Goal: Contribute content: Contribute content

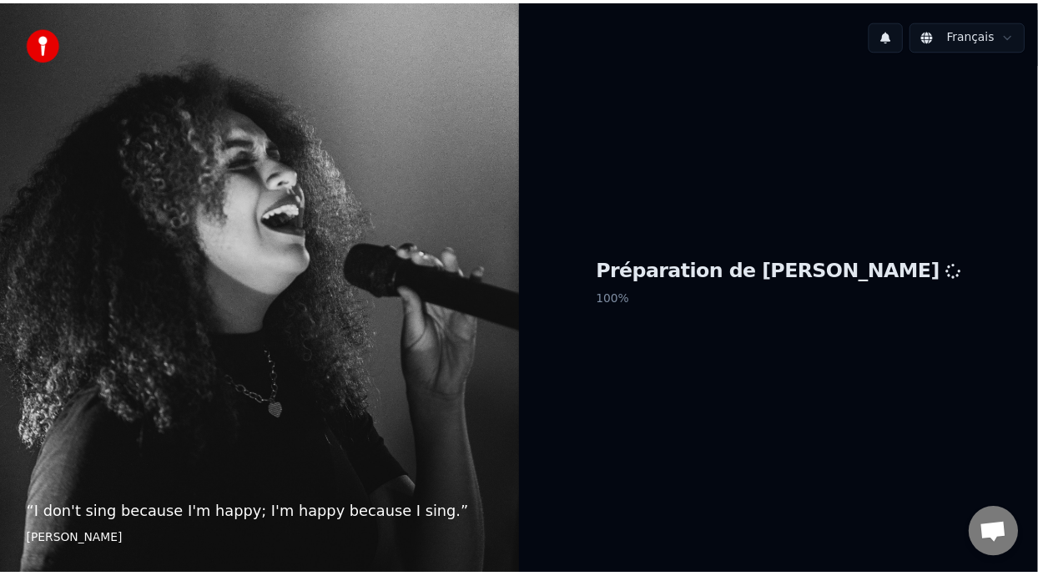
scroll to position [5, 0]
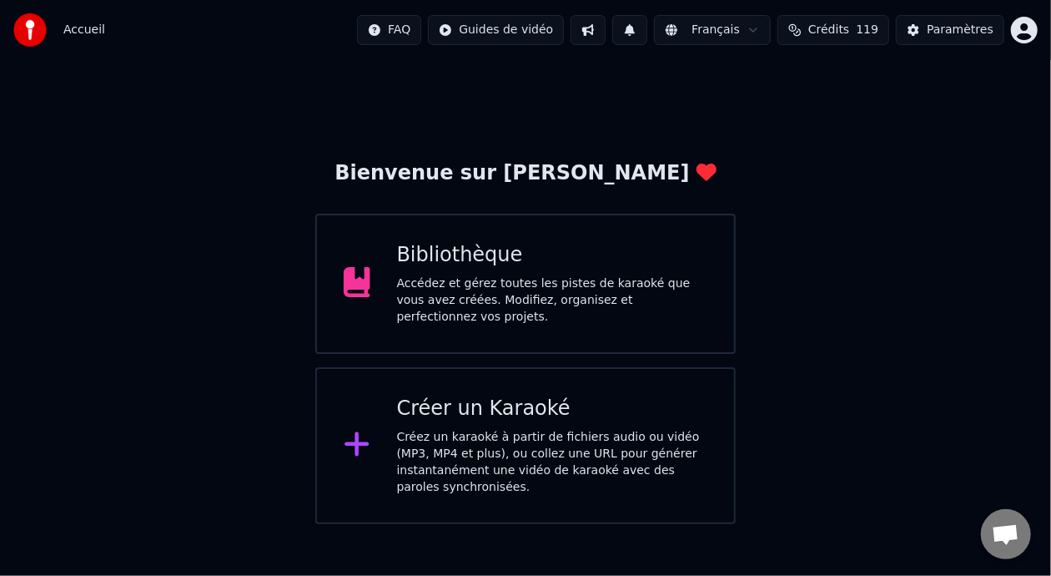
click at [576, 285] on div "Accédez et gérez toutes les pistes de karaoké que vous avez créées. Modifiez, o…" at bounding box center [552, 300] width 311 height 50
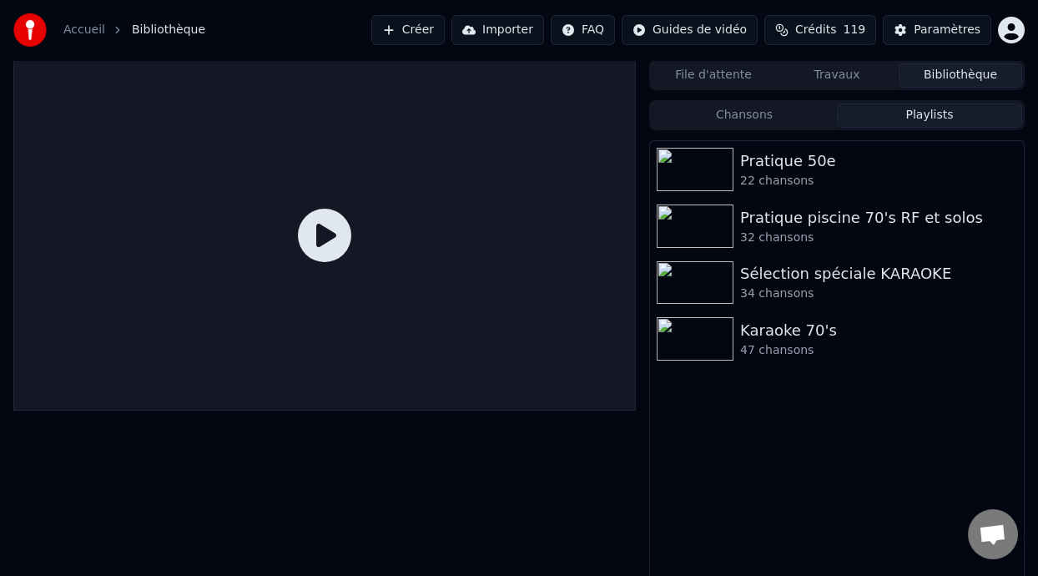
click at [958, 106] on button "Playlists" at bounding box center [929, 115] width 185 height 24
click at [820, 329] on div "Karaoke 70's" at bounding box center [870, 330] width 260 height 23
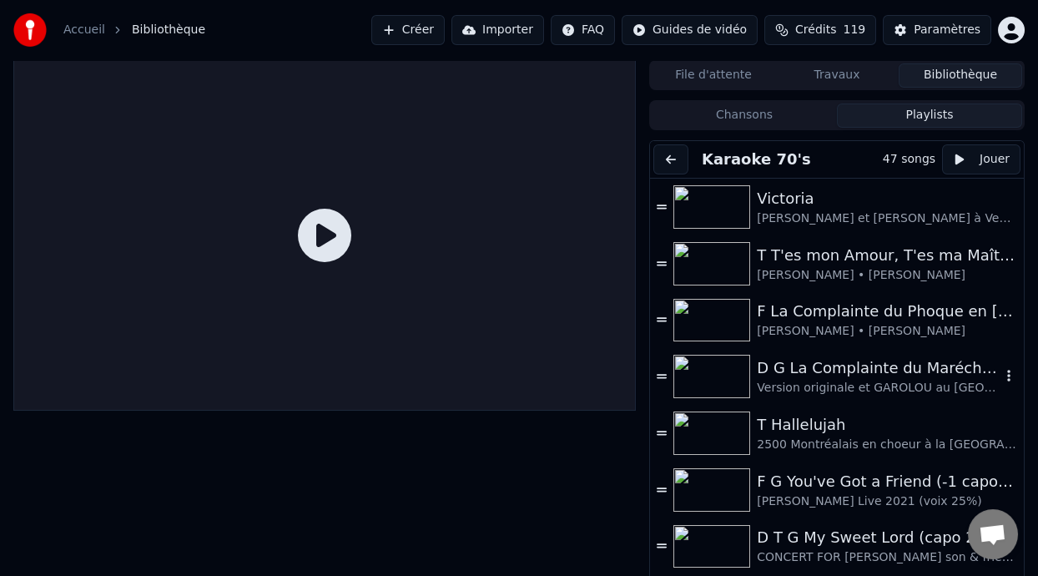
click at [849, 380] on div "Version originale et GAROLOU au [GEOGRAPHIC_DATA] 1978" at bounding box center [879, 388] width 244 height 17
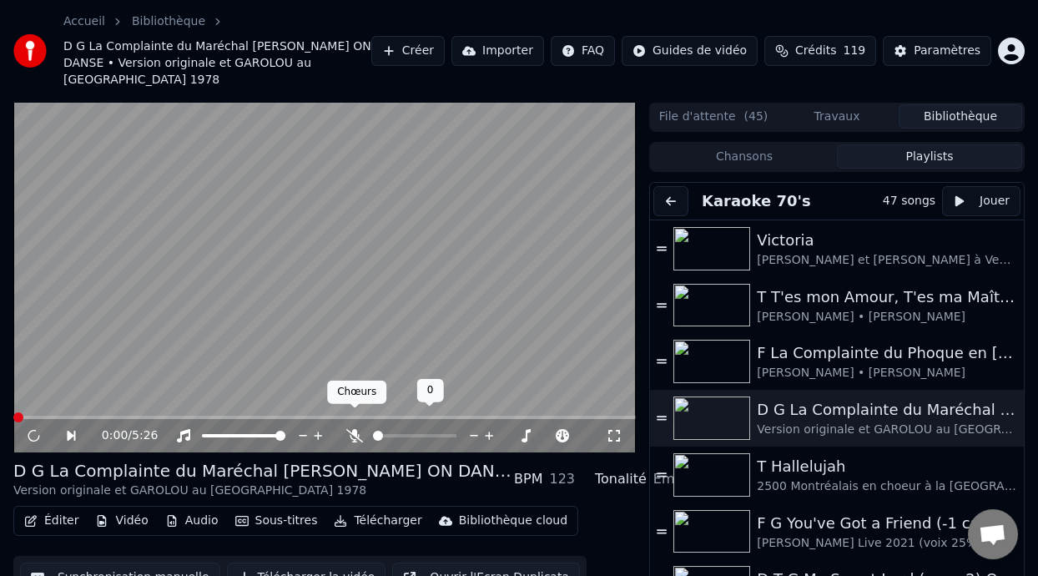
click at [351, 429] on icon at bounding box center [354, 435] width 17 height 13
click at [31, 431] on icon at bounding box center [33, 436] width 8 height 10
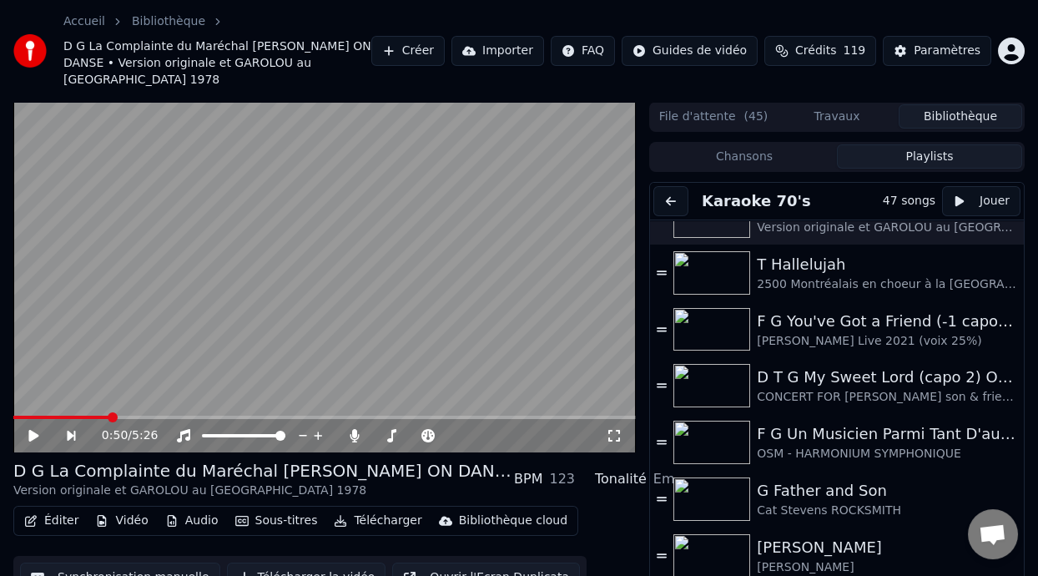
scroll to position [205, 0]
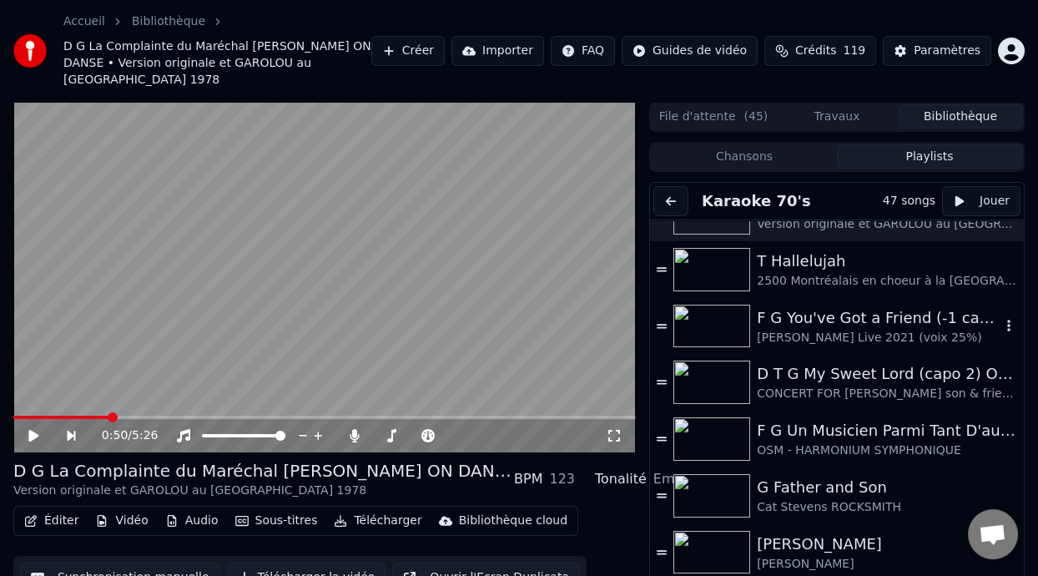
click at [874, 306] on div "F G You've Got a Friend (-1 capo 1)" at bounding box center [879, 317] width 244 height 23
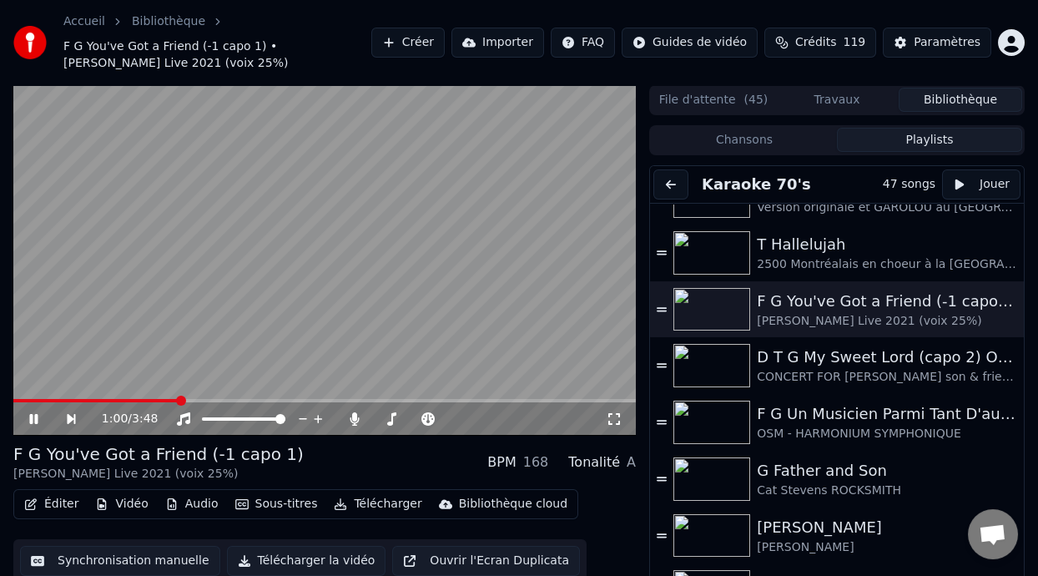
click at [39, 418] on icon at bounding box center [46, 418] width 38 height 13
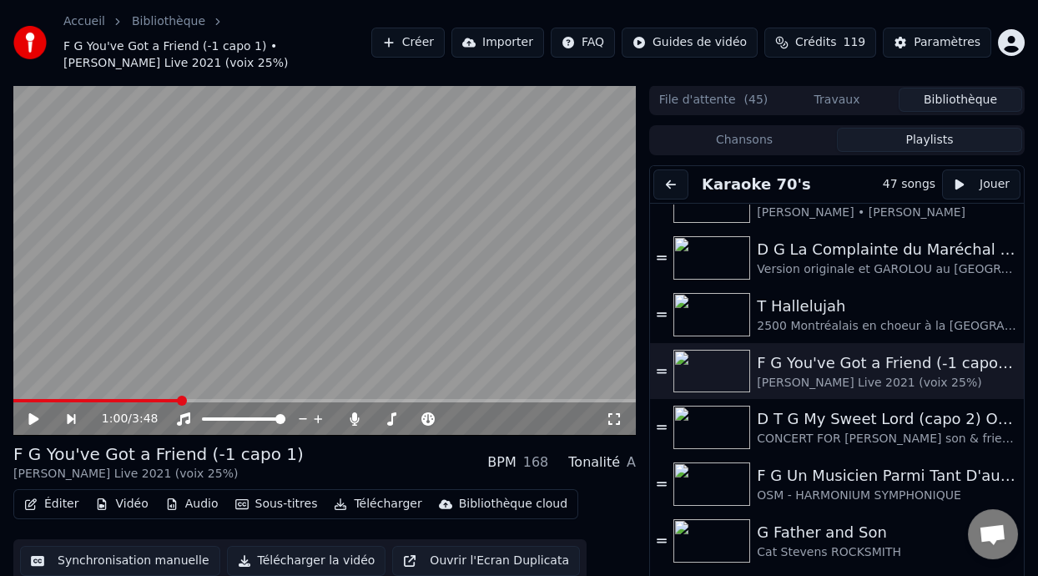
scroll to position [166, 0]
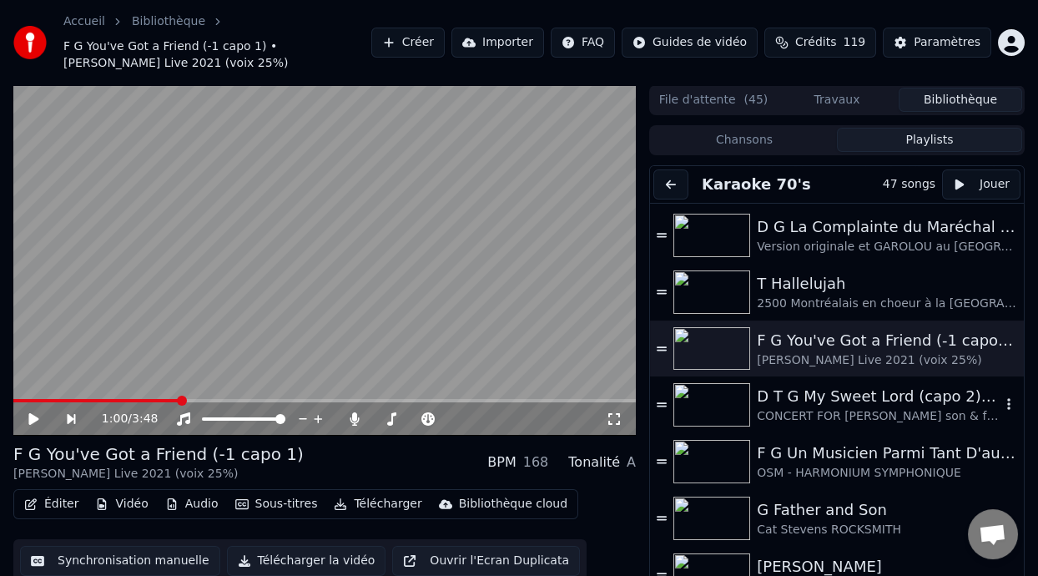
click at [854, 408] on div "CONCERT FOR [PERSON_NAME] son & friends (voix 25%]" at bounding box center [879, 416] width 244 height 17
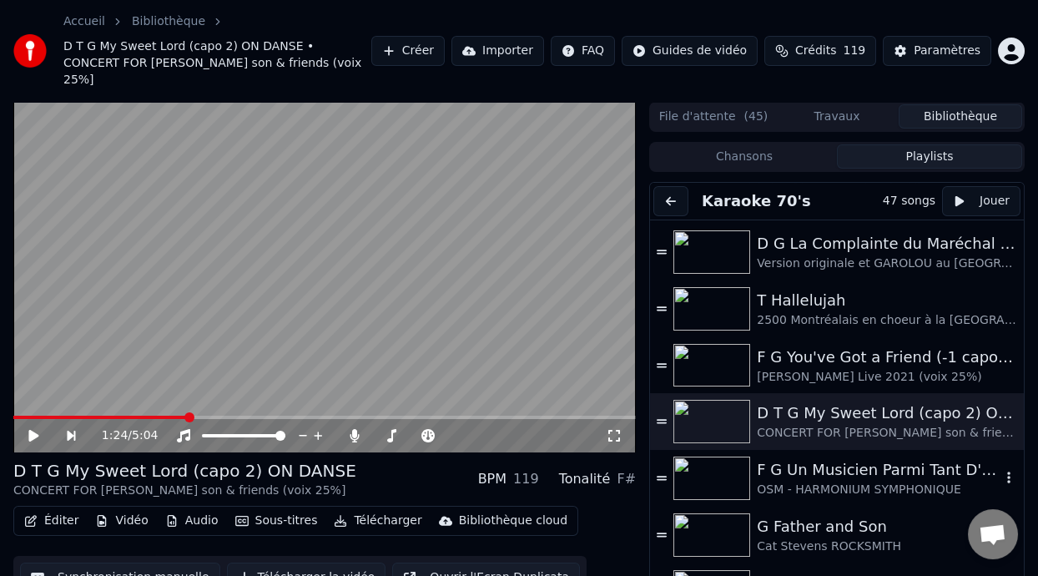
scroll to position [49, 0]
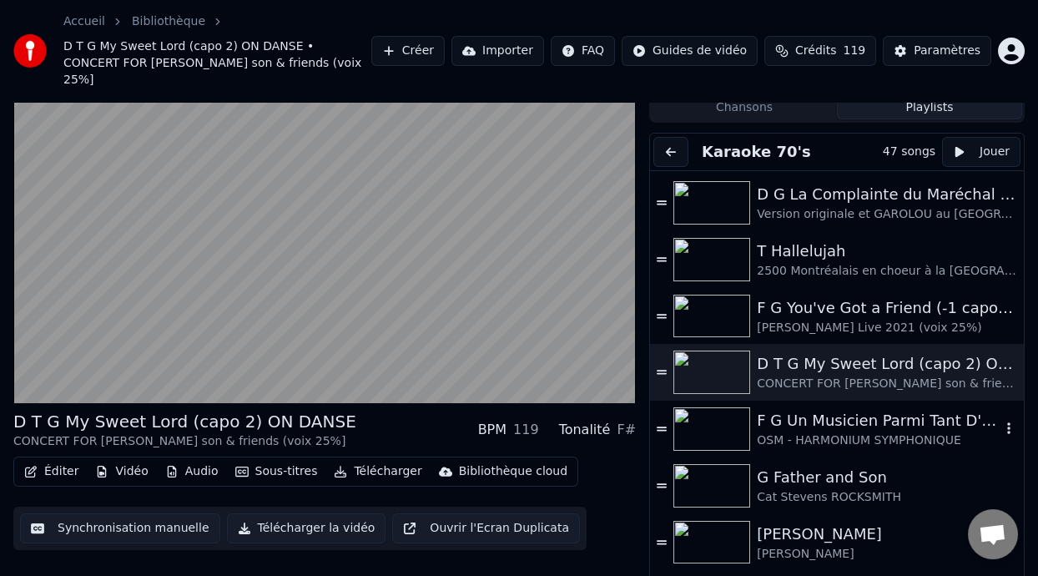
click at [912, 410] on div "F G Un Musicien Parmi Tant D'autres (-5% choeurs 40%)" at bounding box center [879, 420] width 244 height 23
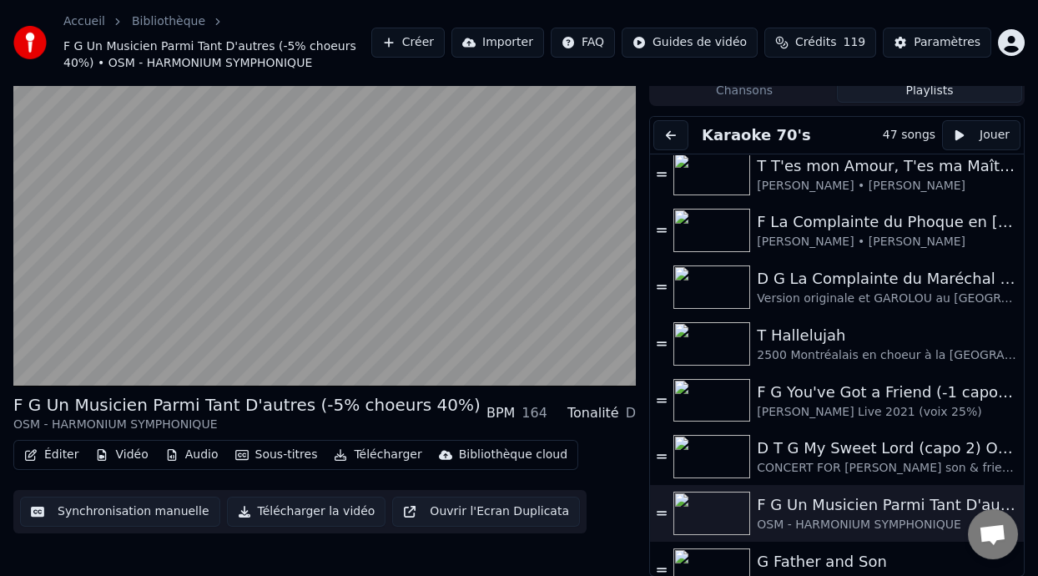
scroll to position [55, 0]
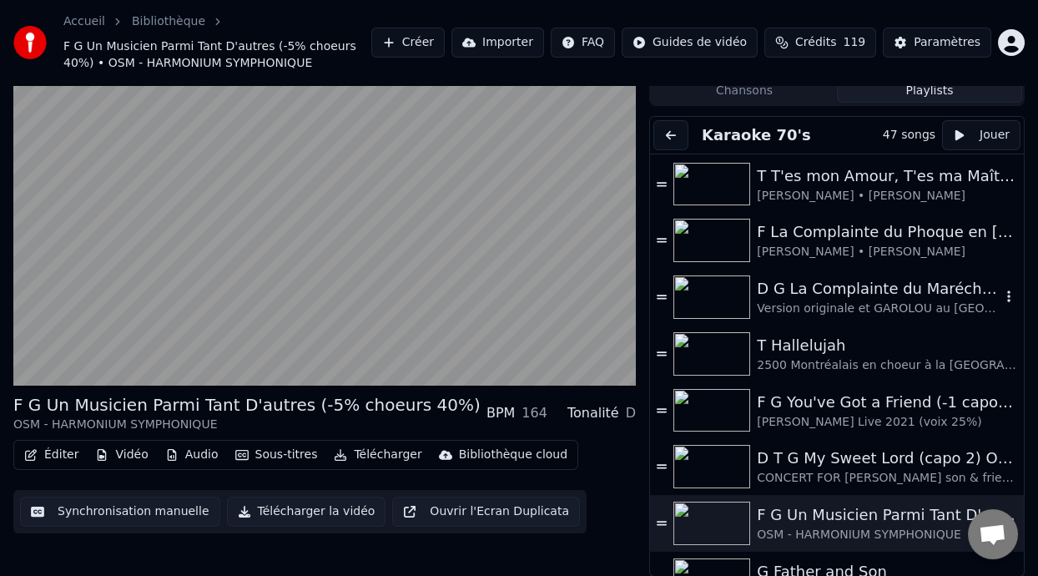
click at [838, 293] on div "D G La Complainte du Maréchal [PERSON_NAME] ON DANSE" at bounding box center [879, 288] width 244 height 23
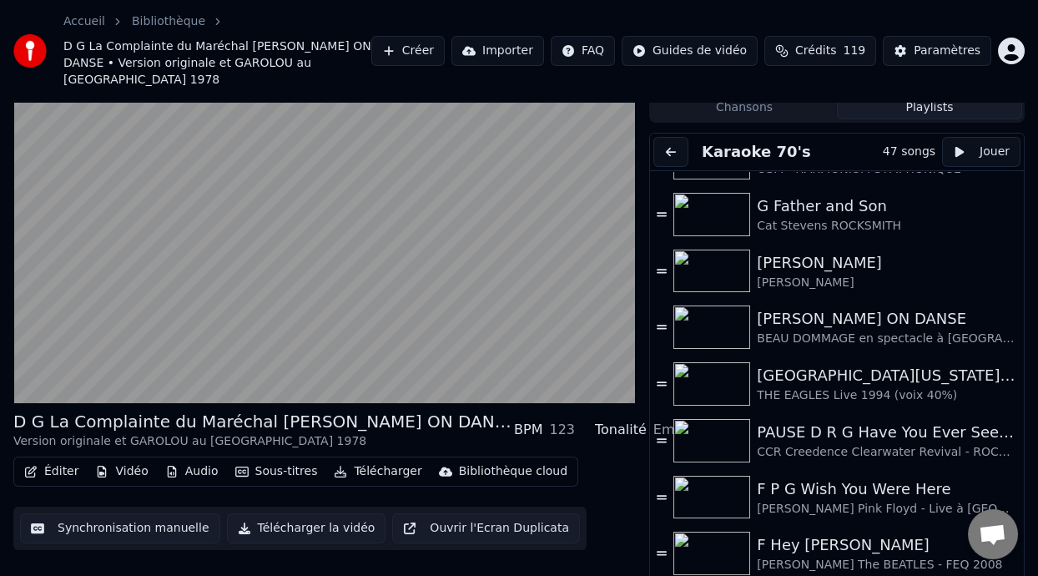
scroll to position [454, 0]
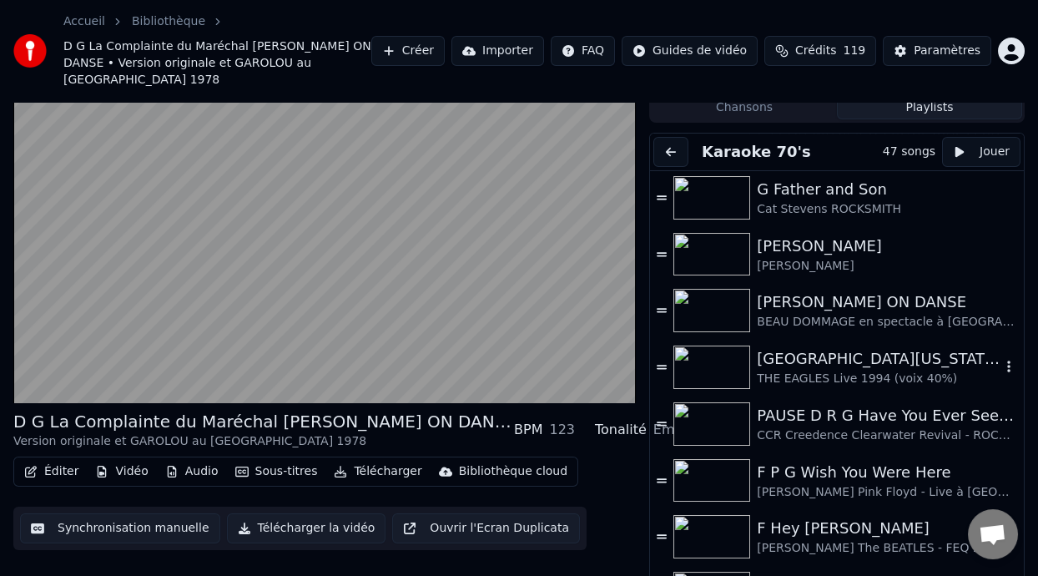
click at [837, 347] on div "[GEOGRAPHIC_DATA][US_STATE] (-2 clé Am)" at bounding box center [879, 358] width 244 height 23
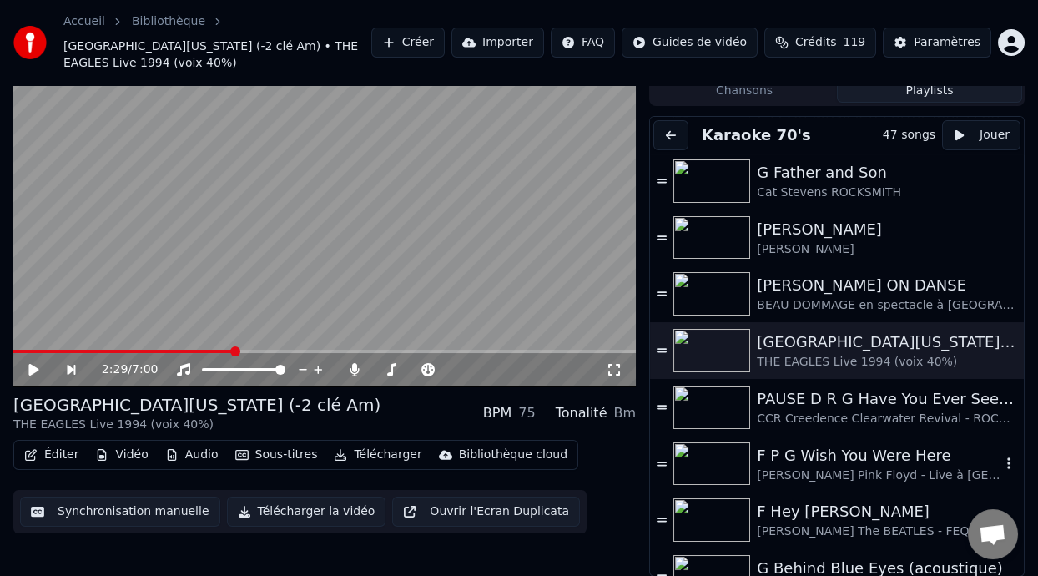
click at [849, 462] on div "F P G Wish You Were Here" at bounding box center [879, 455] width 244 height 23
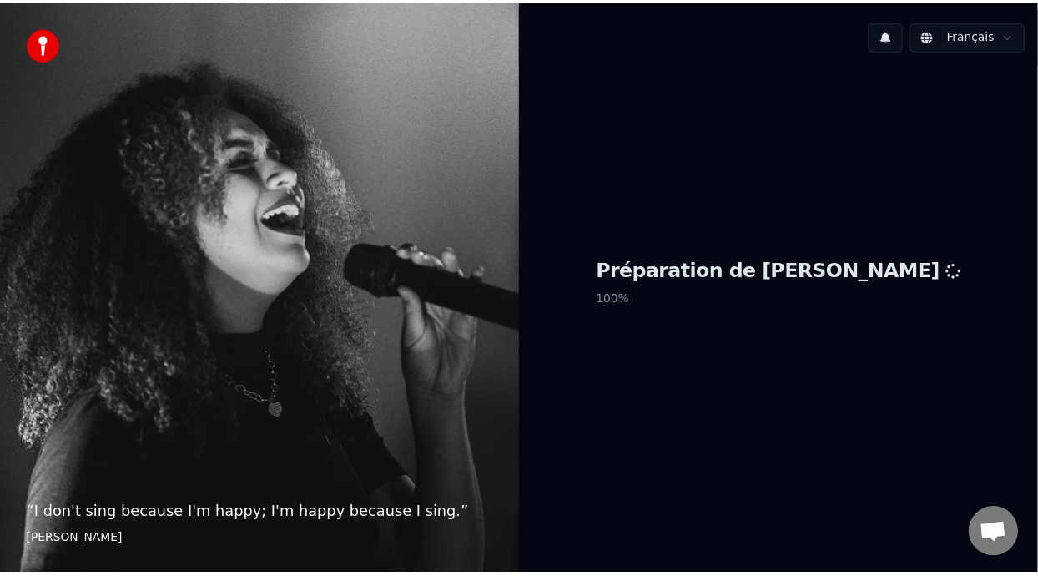
scroll to position [5, 0]
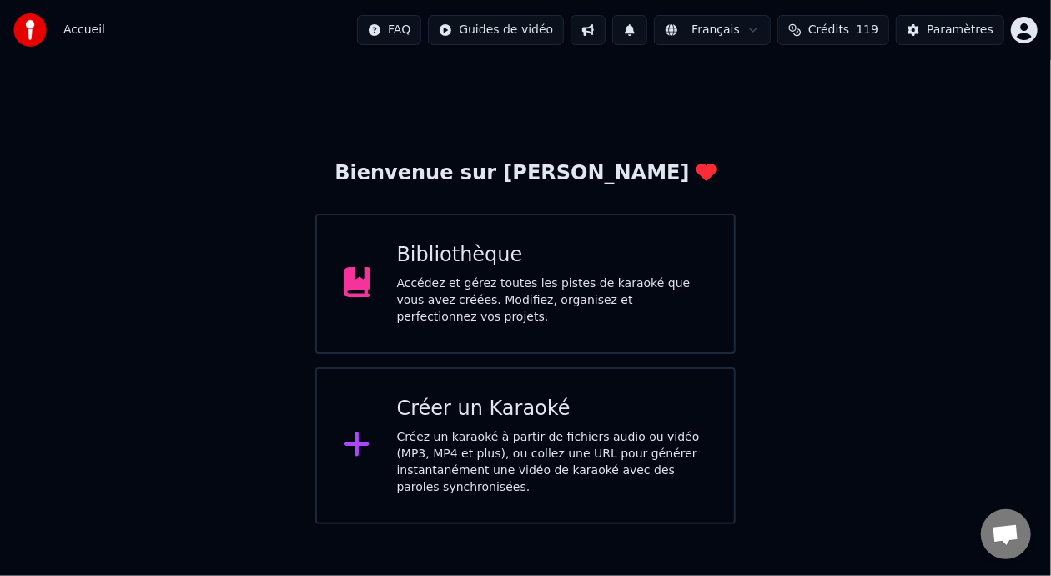
click at [561, 297] on div "Accédez et gérez toutes les pistes de karaoké que vous avez créées. Modifiez, o…" at bounding box center [552, 300] width 311 height 50
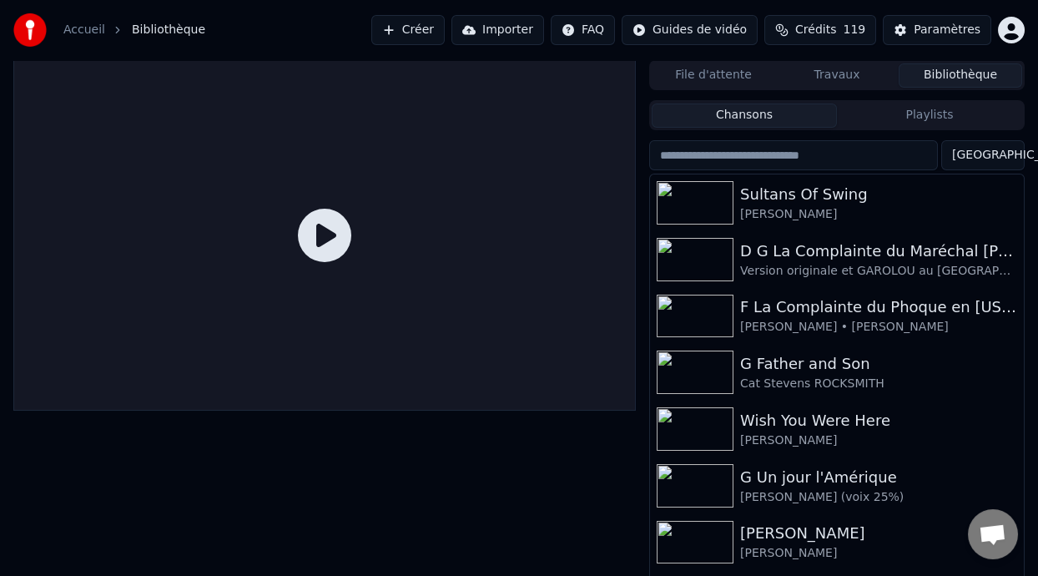
click at [910, 114] on button "Playlists" at bounding box center [929, 115] width 185 height 24
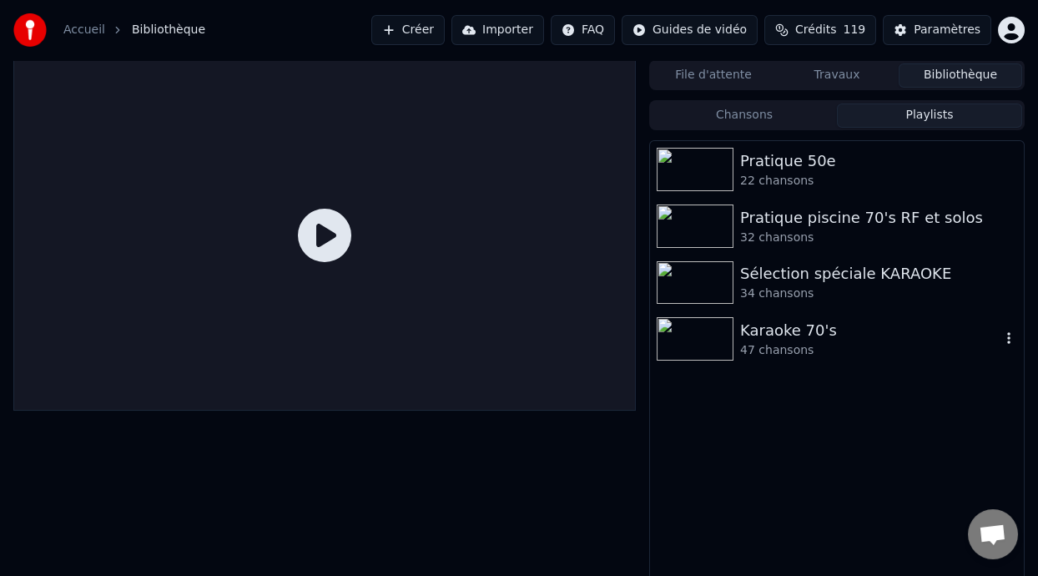
click at [790, 333] on div "Karaoke 70's" at bounding box center [870, 330] width 260 height 23
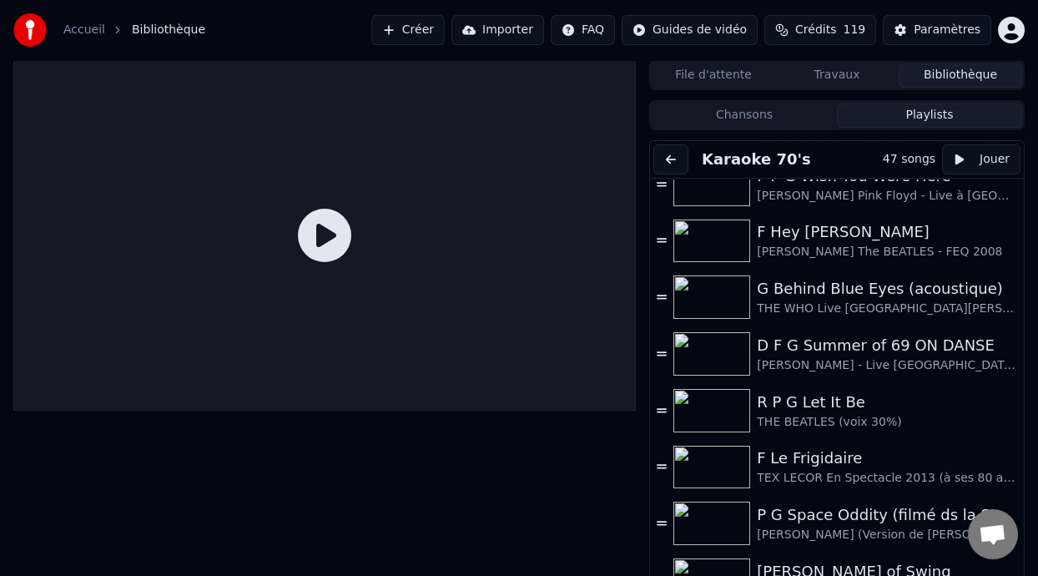
scroll to position [754, 0]
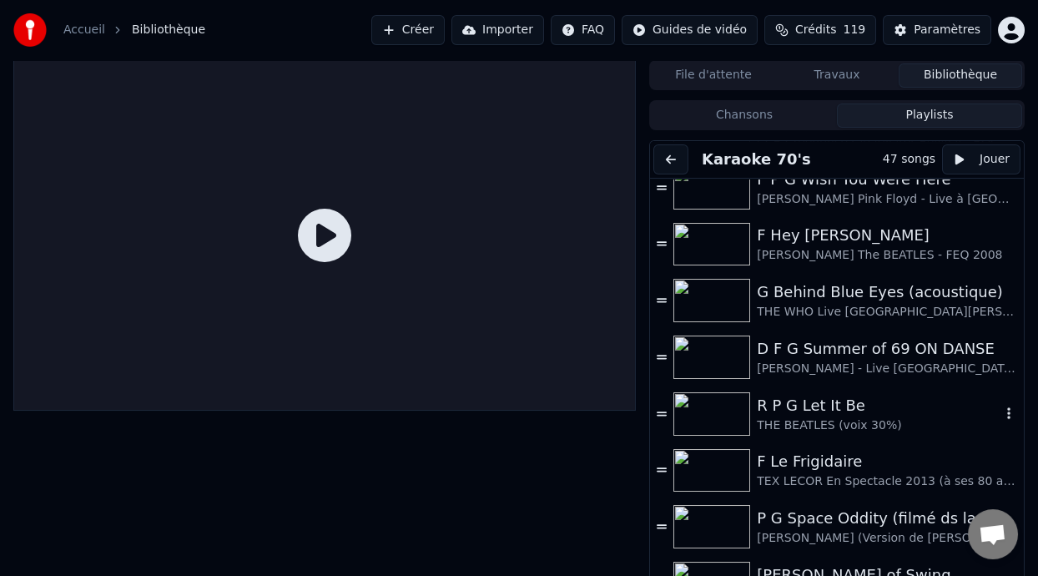
click at [785, 410] on div "R P G Let It Be" at bounding box center [879, 405] width 244 height 23
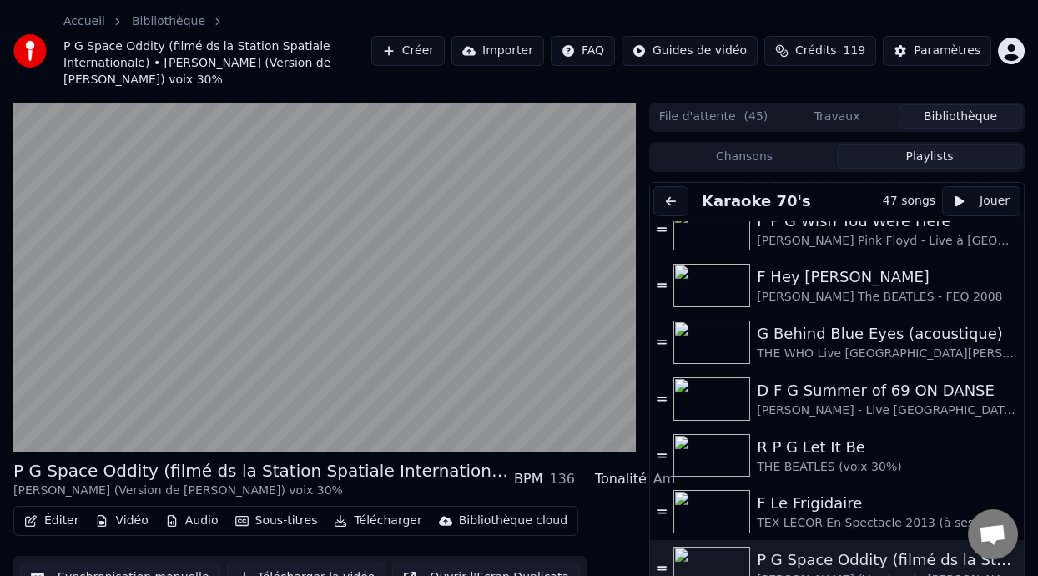
scroll to position [66, 0]
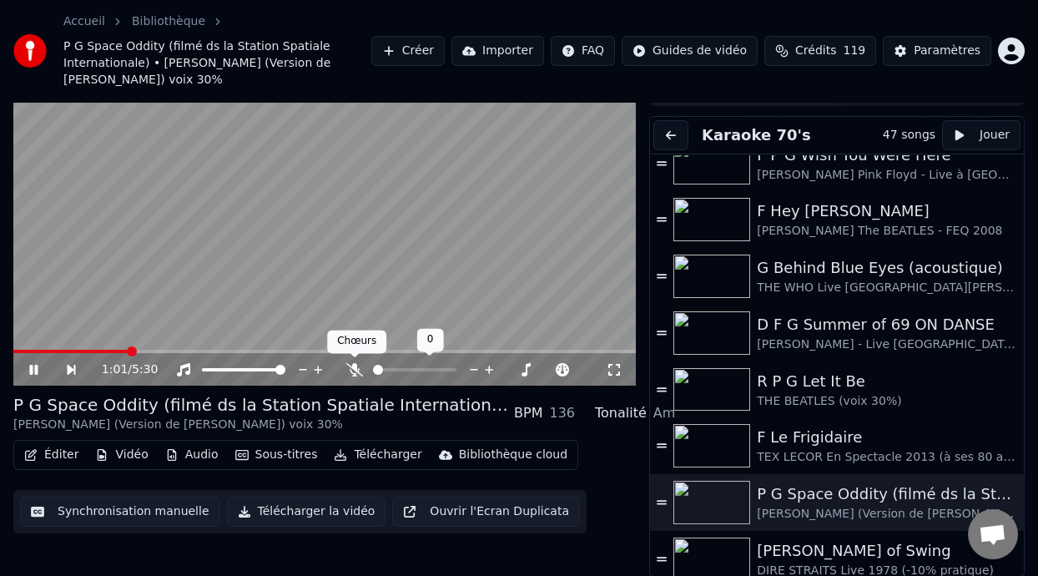
click at [350, 365] on icon at bounding box center [354, 369] width 17 height 13
click at [28, 365] on icon at bounding box center [46, 369] width 38 height 13
click at [28, 365] on icon at bounding box center [33, 370] width 10 height 12
click at [33, 366] on icon at bounding box center [46, 369] width 38 height 13
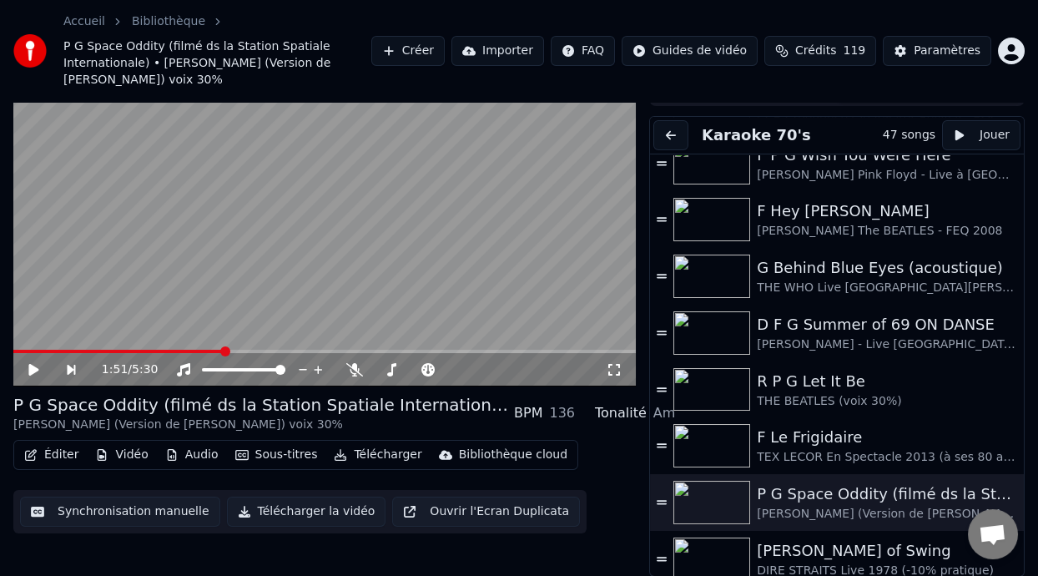
click at [33, 366] on icon at bounding box center [33, 370] width 10 height 12
click at [27, 350] on span at bounding box center [179, 351] width 332 height 3
click at [351, 368] on icon at bounding box center [354, 369] width 17 height 13
click at [32, 365] on icon at bounding box center [33, 370] width 8 height 10
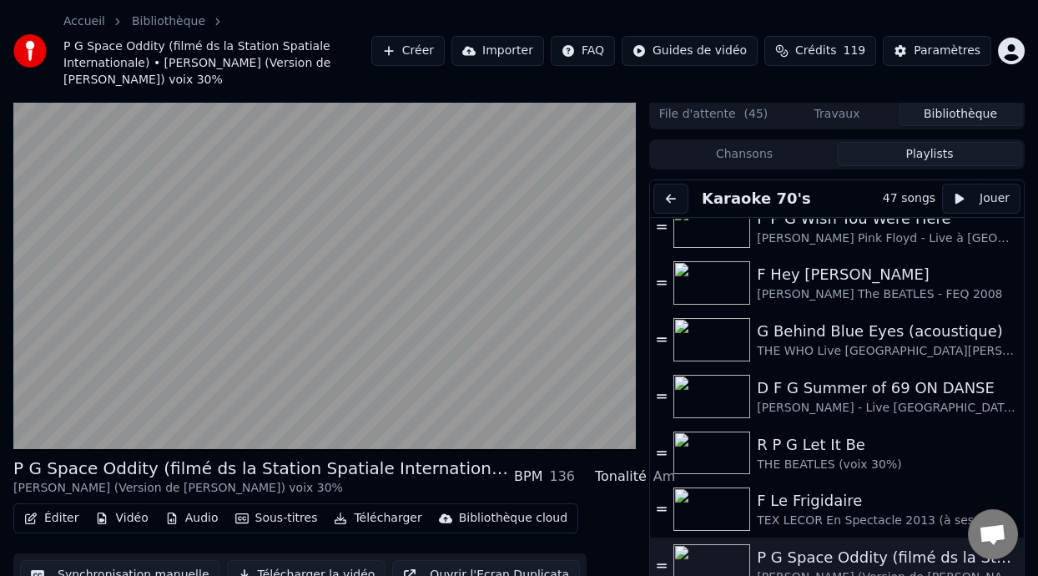
scroll to position [48, 0]
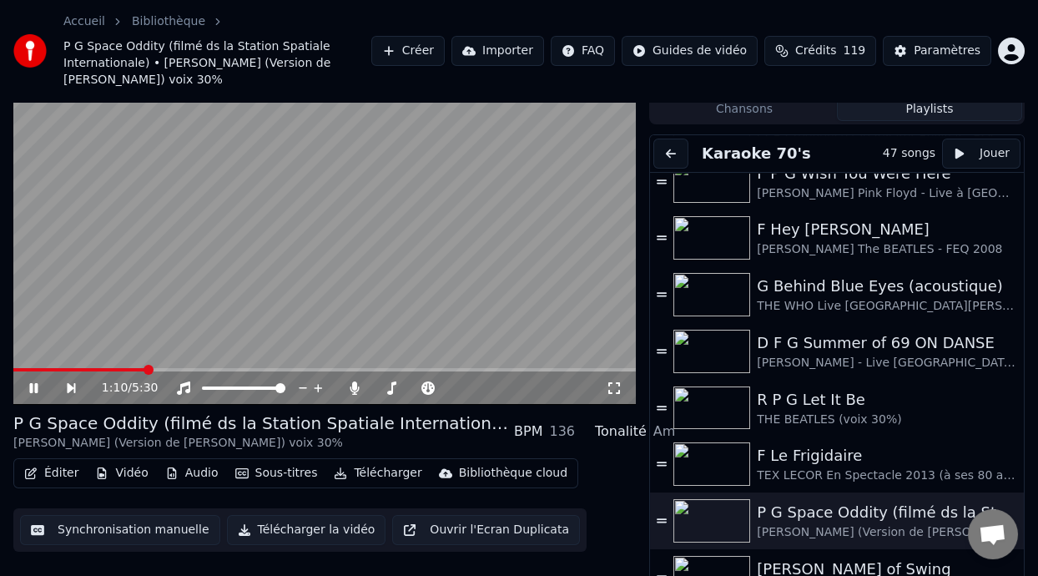
click at [33, 382] on icon at bounding box center [46, 387] width 38 height 13
click at [37, 385] on icon at bounding box center [46, 387] width 38 height 13
click at [31, 385] on icon at bounding box center [33, 388] width 8 height 10
click at [353, 382] on icon at bounding box center [354, 387] width 9 height 13
click at [32, 383] on icon at bounding box center [33, 388] width 10 height 12
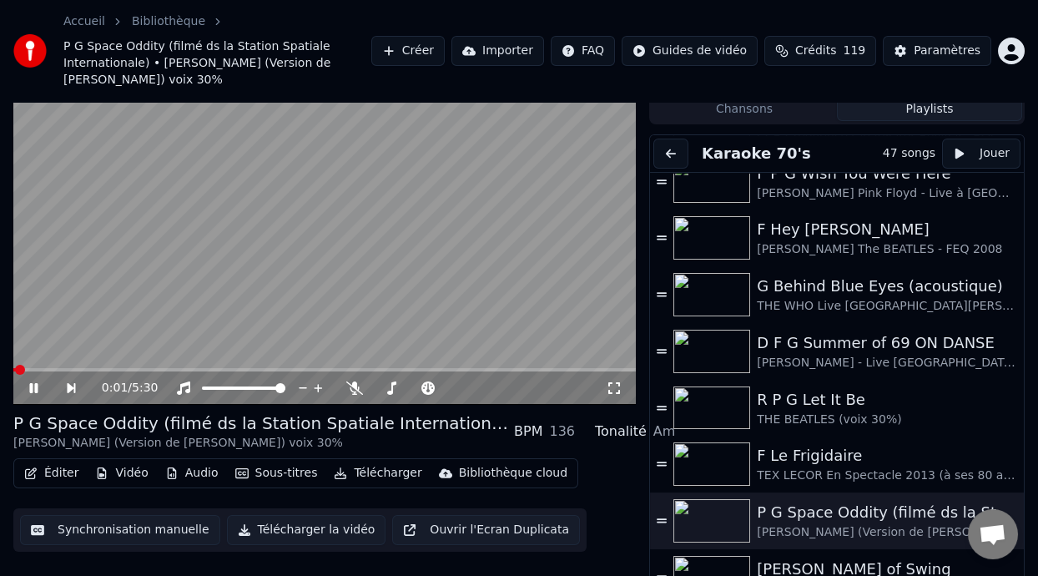
click at [31, 383] on icon at bounding box center [33, 388] width 8 height 10
click at [32, 384] on icon at bounding box center [33, 388] width 10 height 12
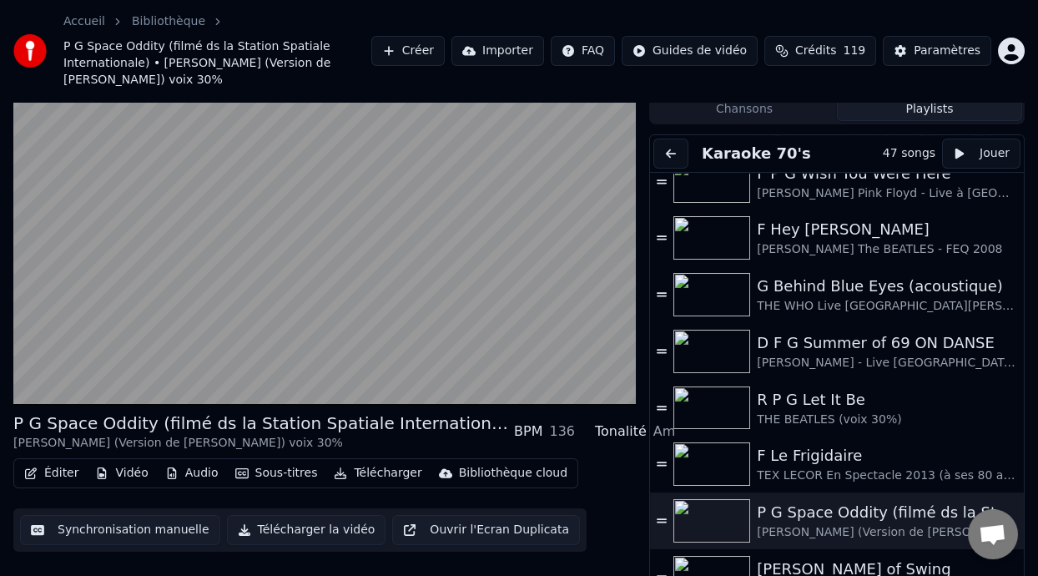
click at [582, 478] on div "Éditer Vidéo Audio Sous-titres Télécharger Bibliothèque cloud Synchronisation m…" at bounding box center [324, 504] width 622 height 93
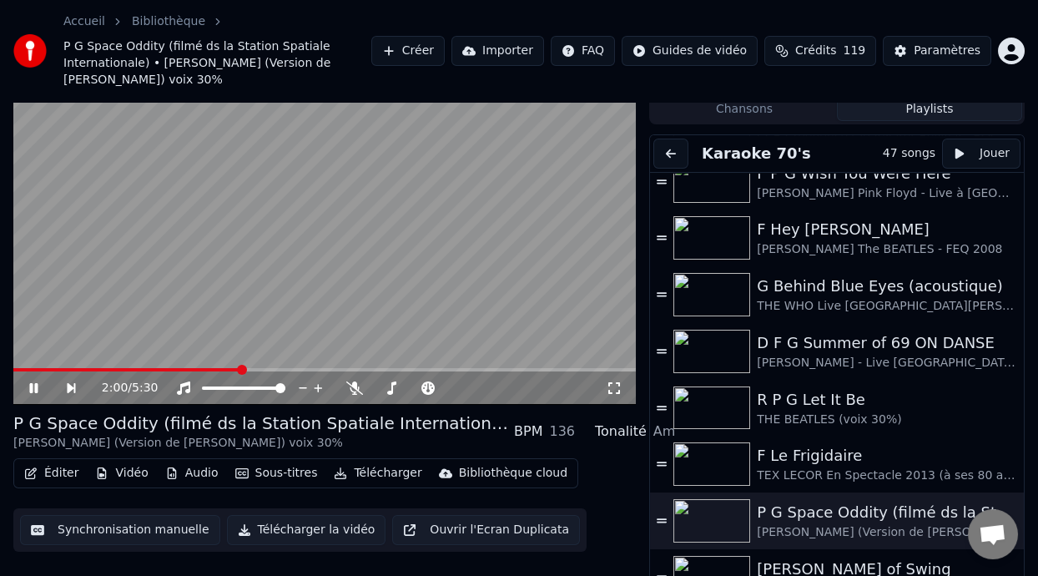
click at [30, 384] on icon at bounding box center [33, 388] width 8 height 10
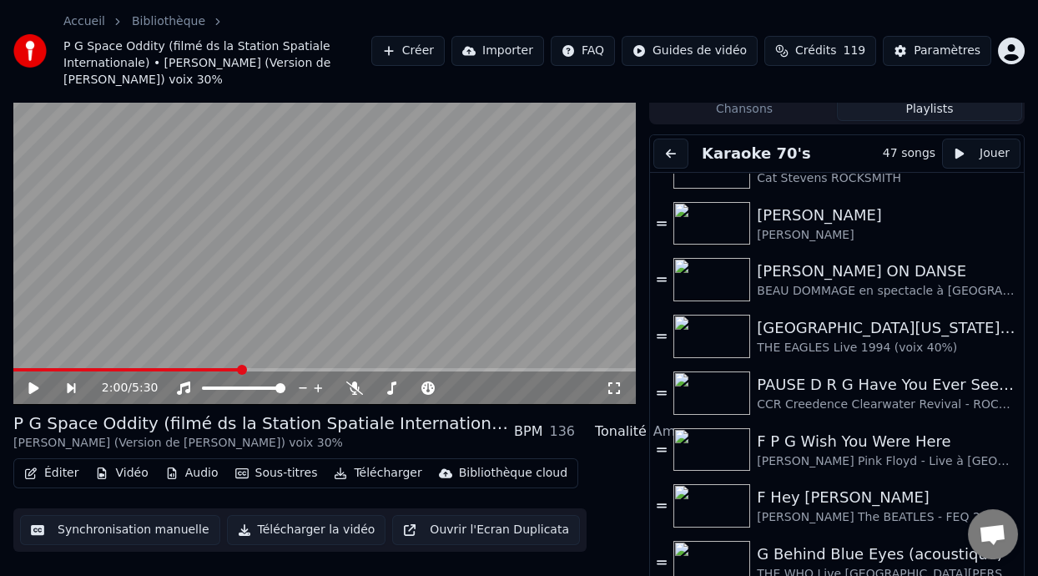
scroll to position [513, 0]
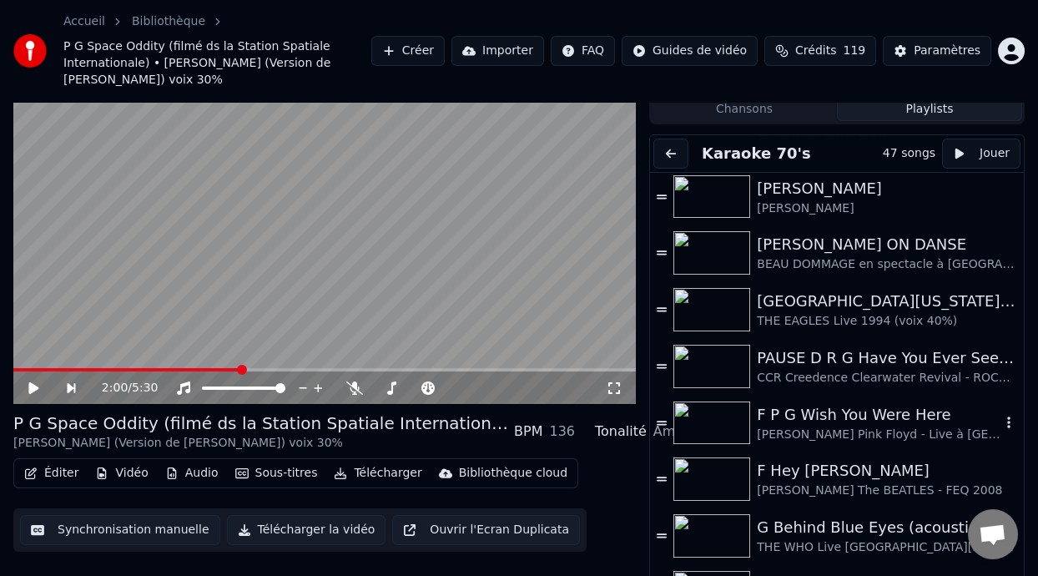
click at [845, 417] on div "F P G Wish You Were Here" at bounding box center [879, 414] width 244 height 23
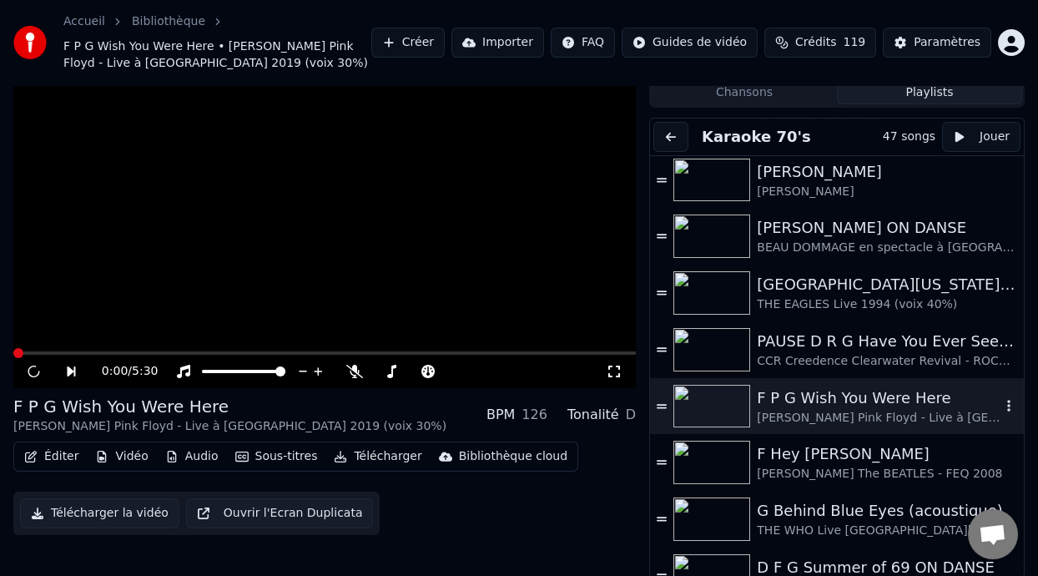
scroll to position [31, 0]
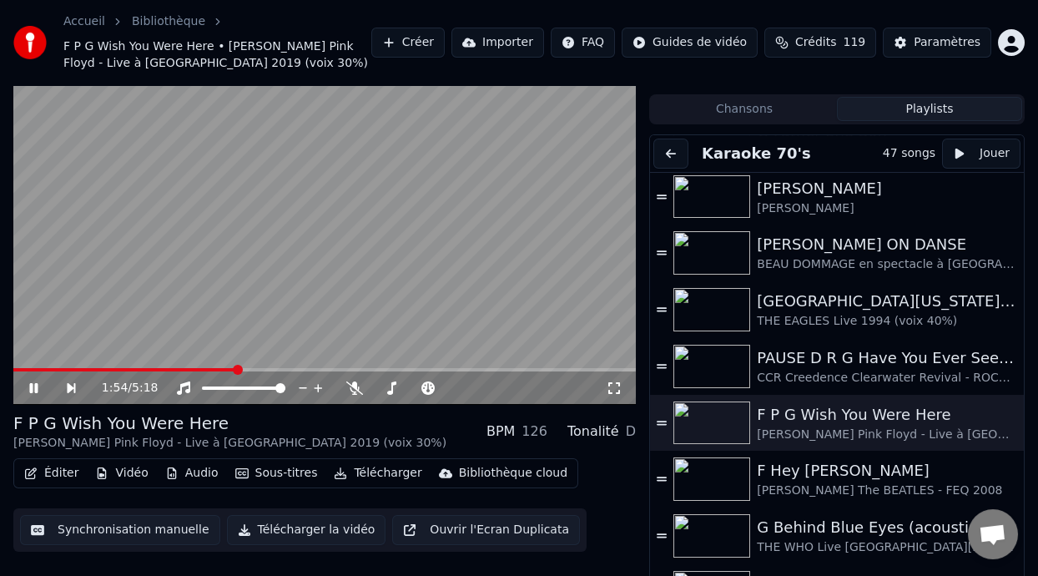
click at [236, 365] on span at bounding box center [238, 370] width 10 height 10
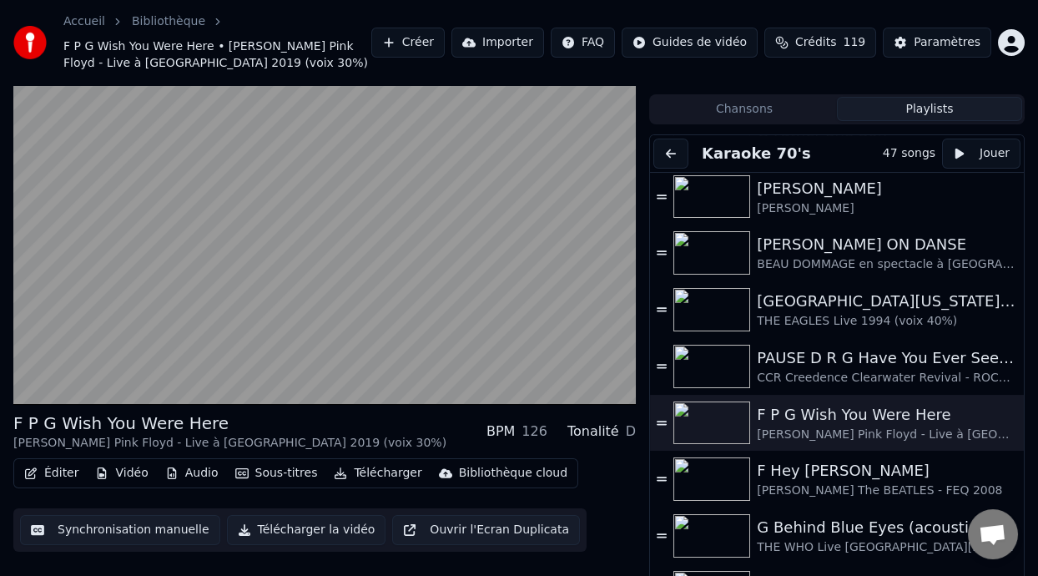
scroll to position [49, 0]
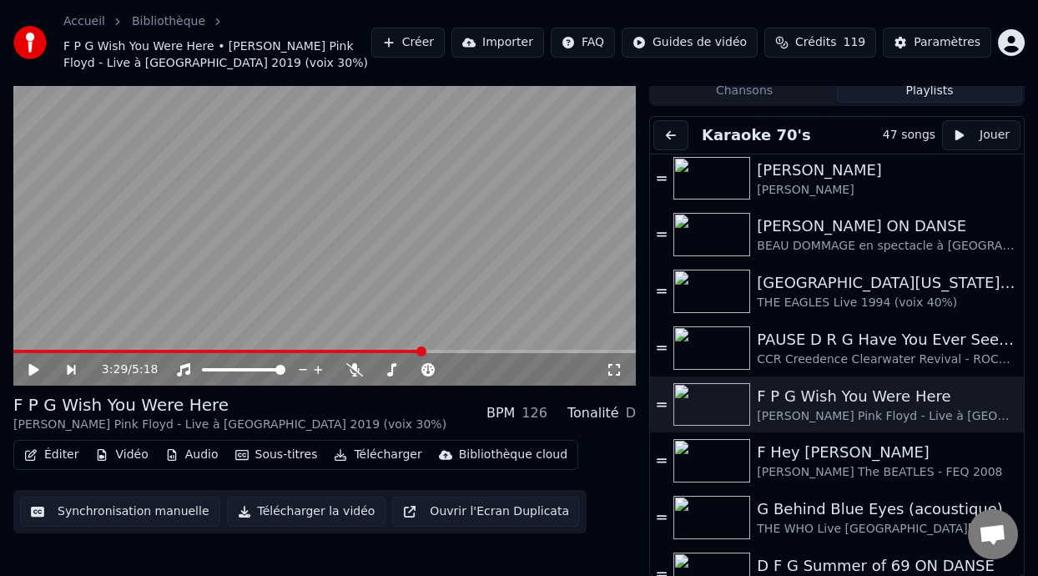
click at [28, 363] on icon at bounding box center [46, 369] width 38 height 13
click at [35, 365] on icon at bounding box center [33, 370] width 8 height 10
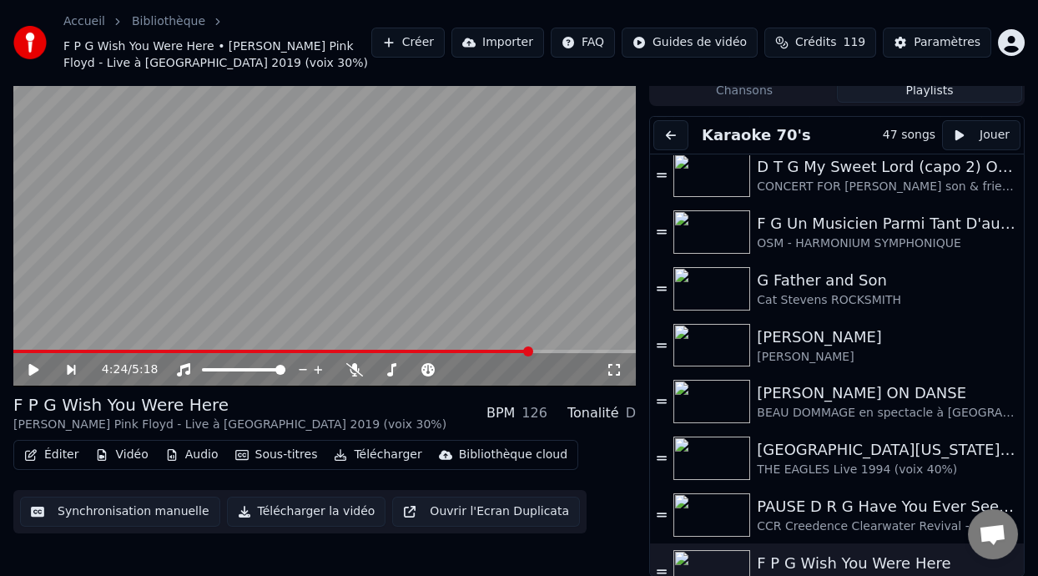
scroll to position [307, 0]
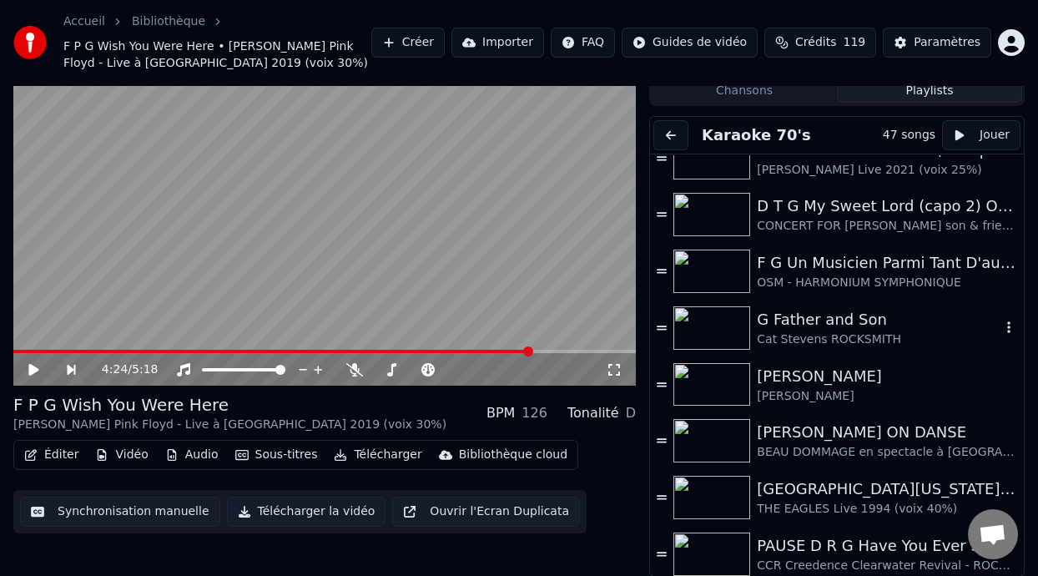
click at [841, 325] on div "G Father and Son" at bounding box center [879, 319] width 244 height 23
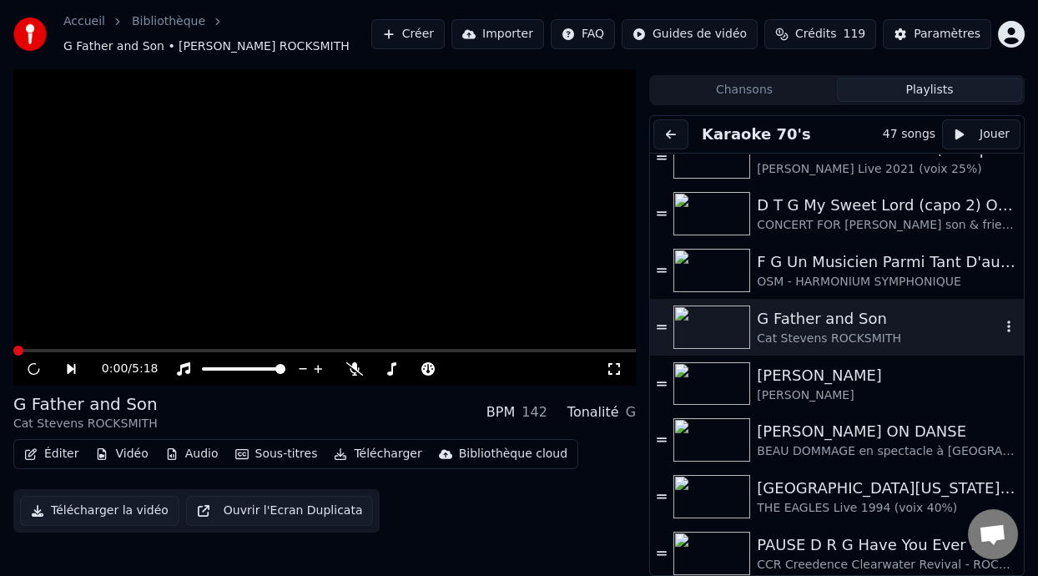
scroll to position [33, 0]
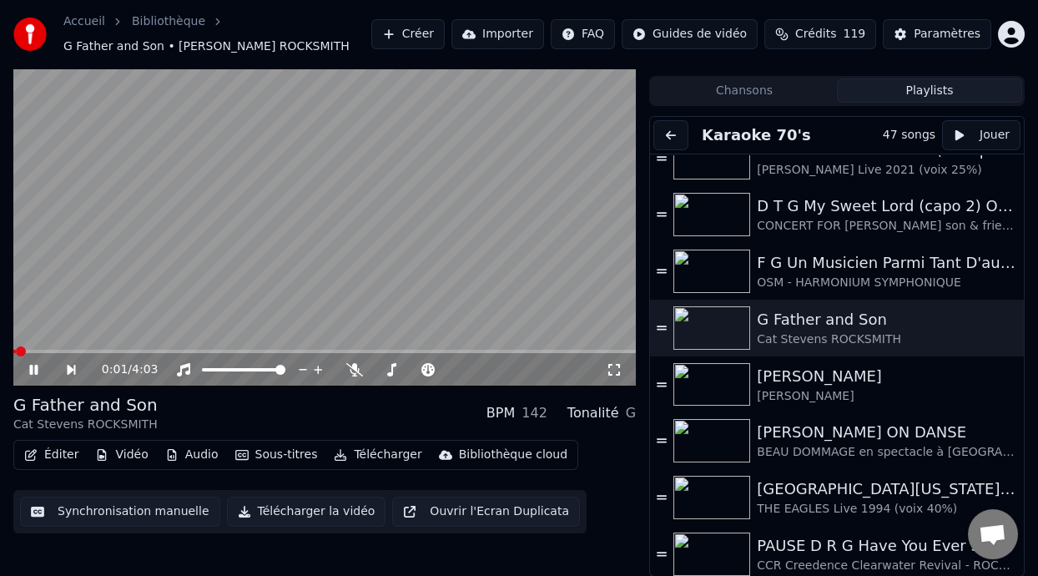
click at [33, 366] on icon at bounding box center [46, 369] width 38 height 13
click at [33, 366] on icon at bounding box center [33, 370] width 10 height 12
click at [33, 366] on icon at bounding box center [46, 369] width 38 height 13
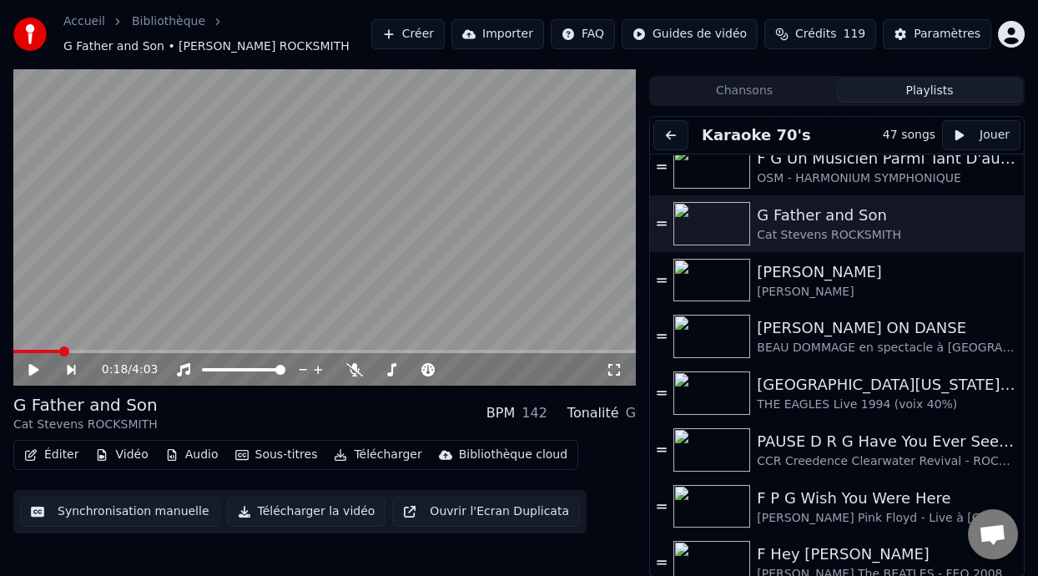
scroll to position [415, 0]
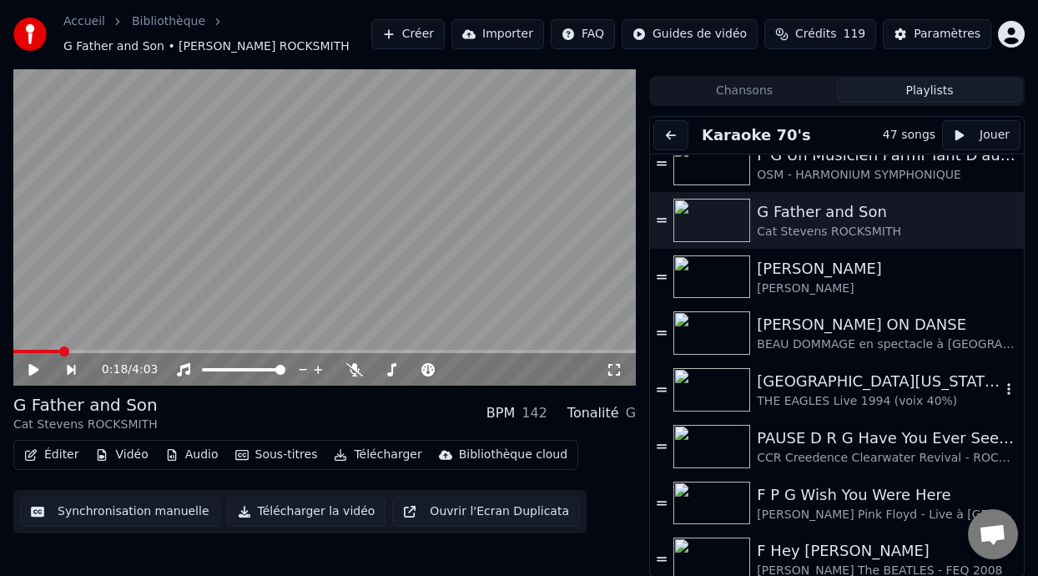
click at [840, 382] on div "[GEOGRAPHIC_DATA][US_STATE] (-2 clé Am)" at bounding box center [879, 381] width 244 height 23
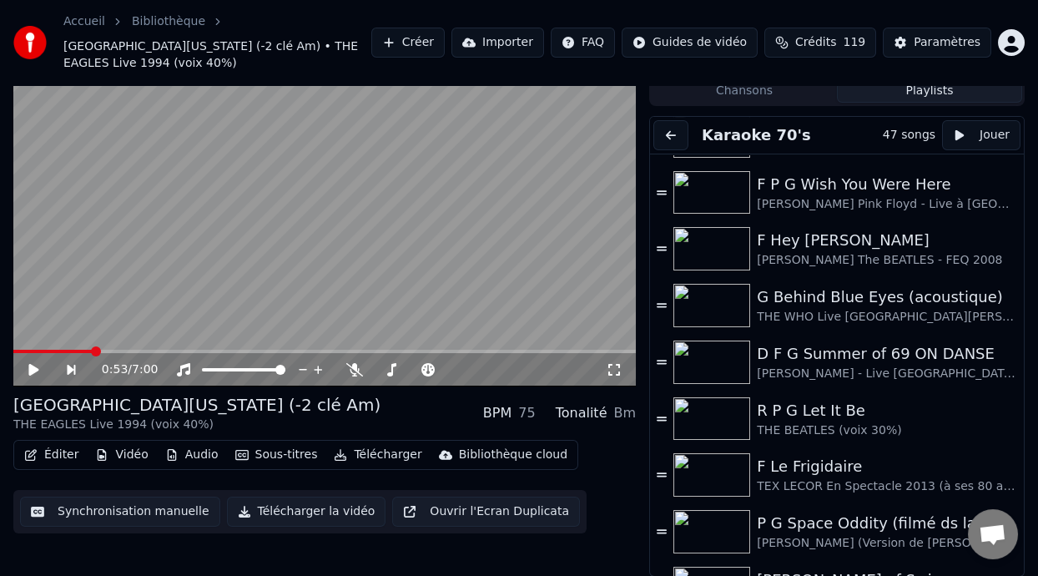
scroll to position [722, 0]
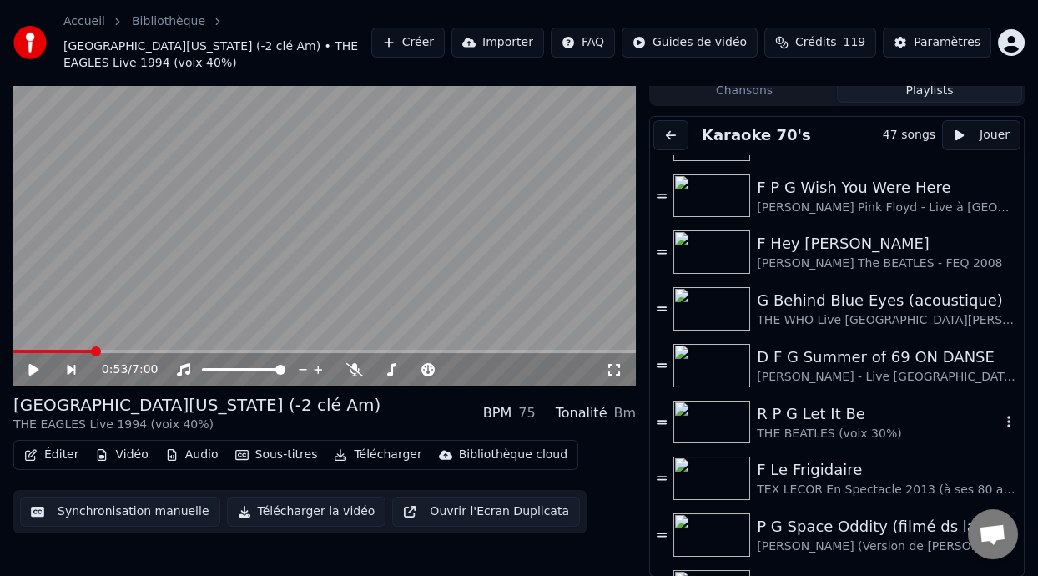
click at [814, 422] on div "R P G Let It Be" at bounding box center [879, 413] width 244 height 23
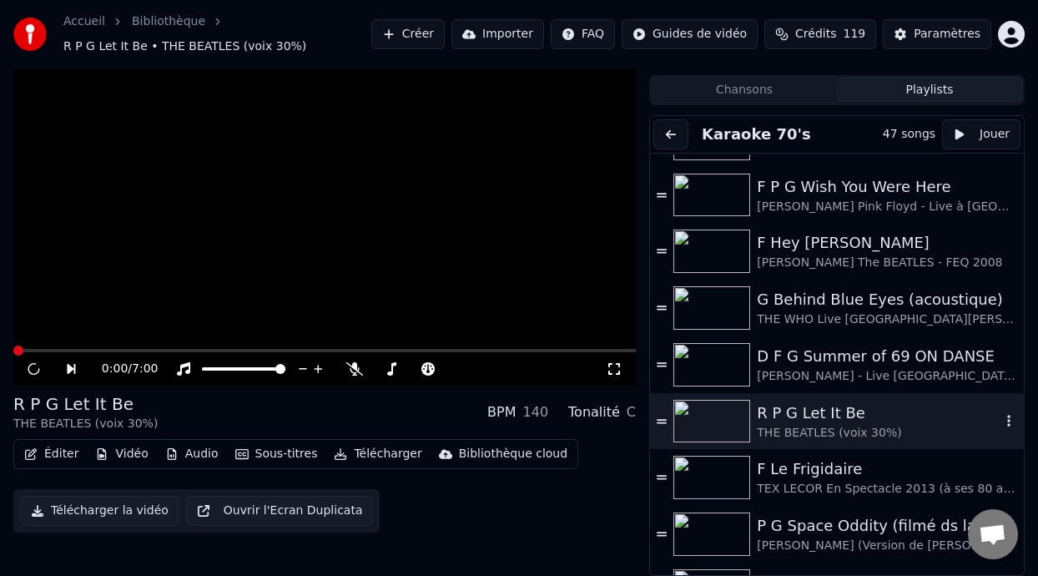
scroll to position [33, 0]
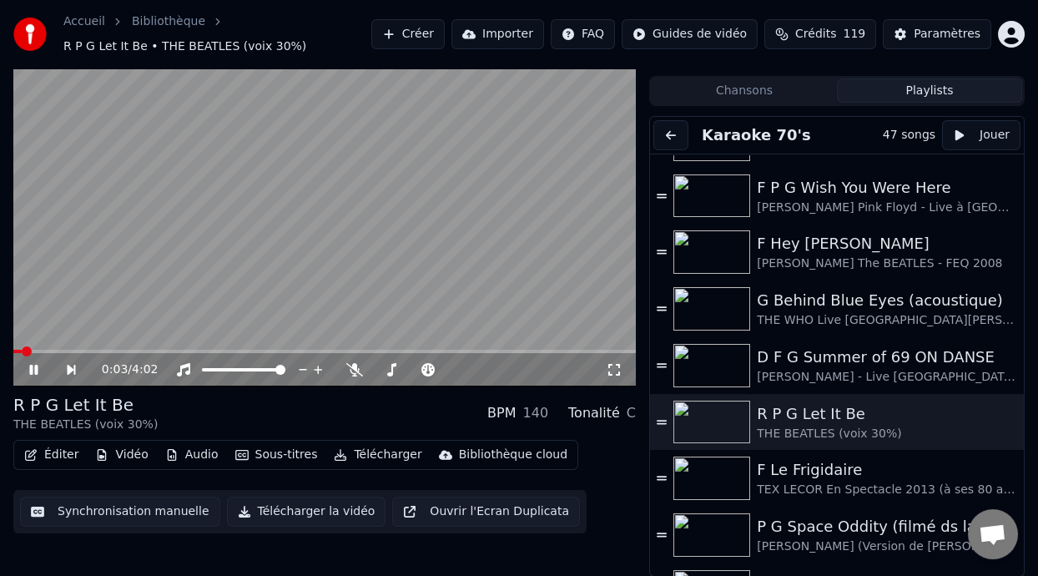
click at [32, 365] on icon at bounding box center [33, 370] width 8 height 10
click at [32, 366] on icon at bounding box center [33, 370] width 10 height 12
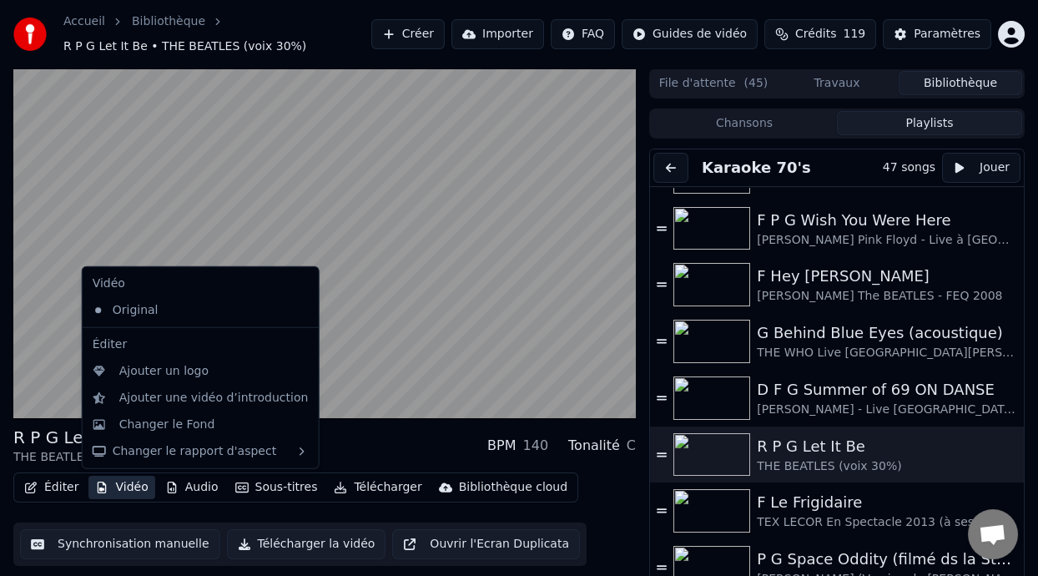
click at [123, 489] on button "Vidéo" at bounding box center [121, 487] width 66 height 23
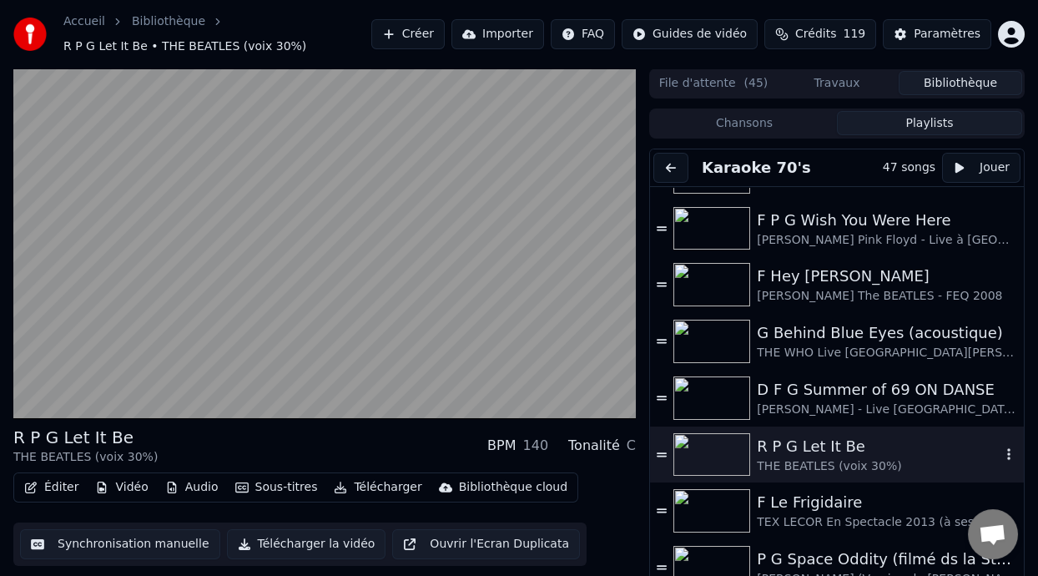
click at [819, 451] on div "R P G Let It Be" at bounding box center [879, 446] width 244 height 23
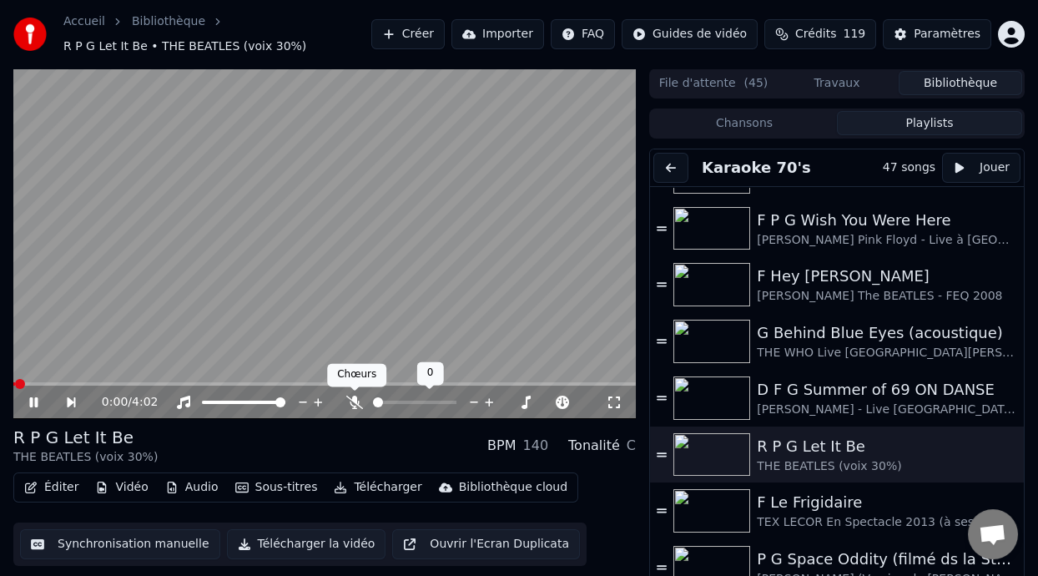
click at [353, 399] on icon at bounding box center [354, 402] width 17 height 13
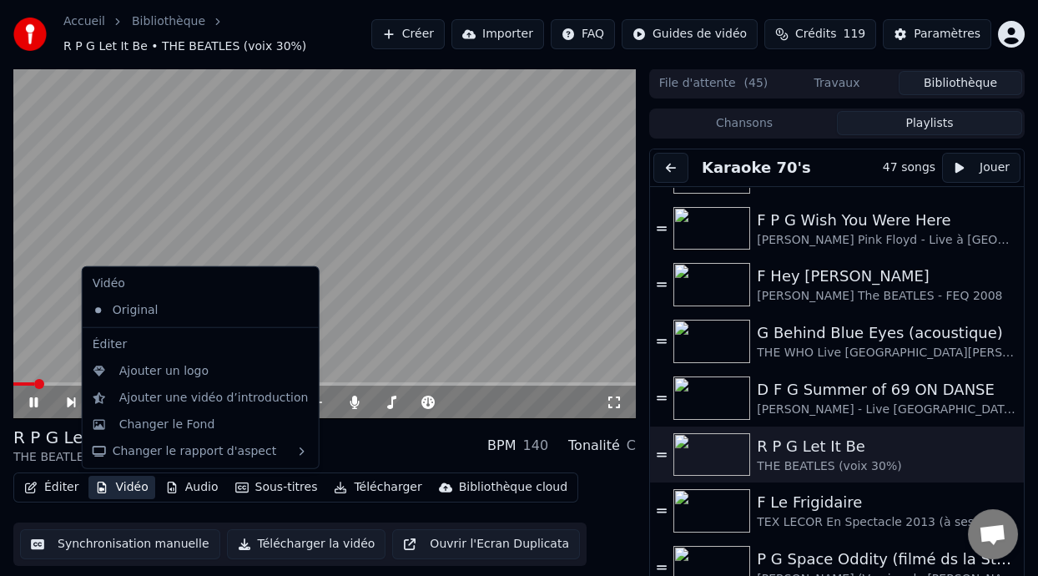
click at [118, 486] on button "Vidéo" at bounding box center [121, 487] width 66 height 23
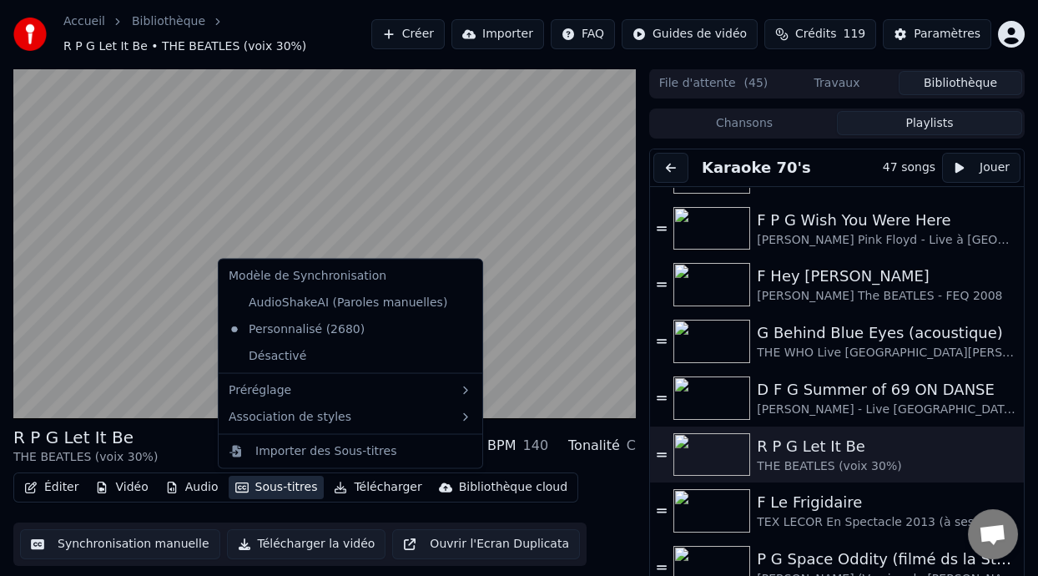
click at [285, 489] on button "Sous-titres" at bounding box center [277, 487] width 96 height 23
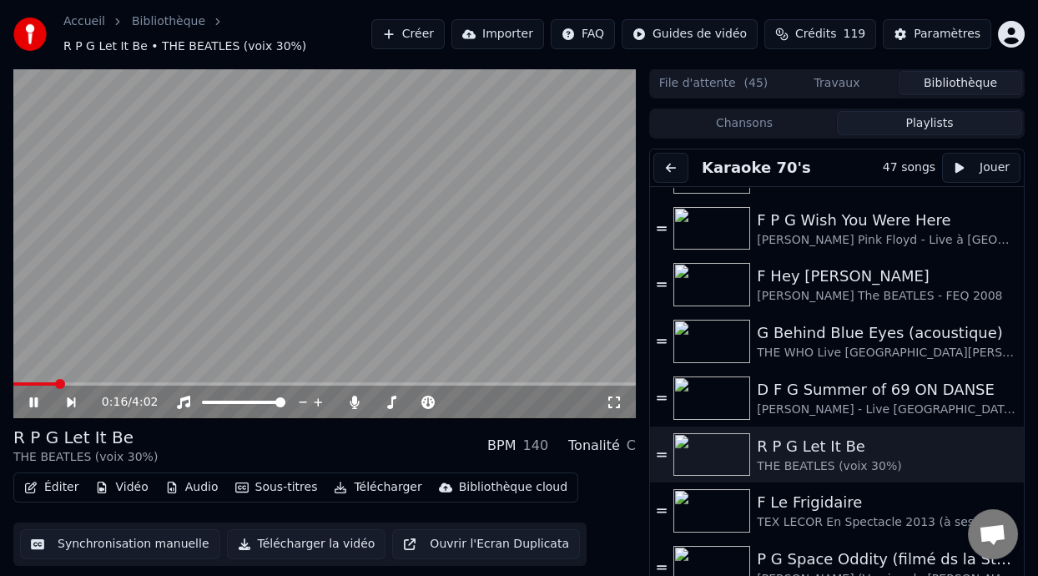
click at [550, 329] on video at bounding box center [324, 243] width 622 height 350
click at [926, 120] on button "Playlists" at bounding box center [929, 123] width 185 height 24
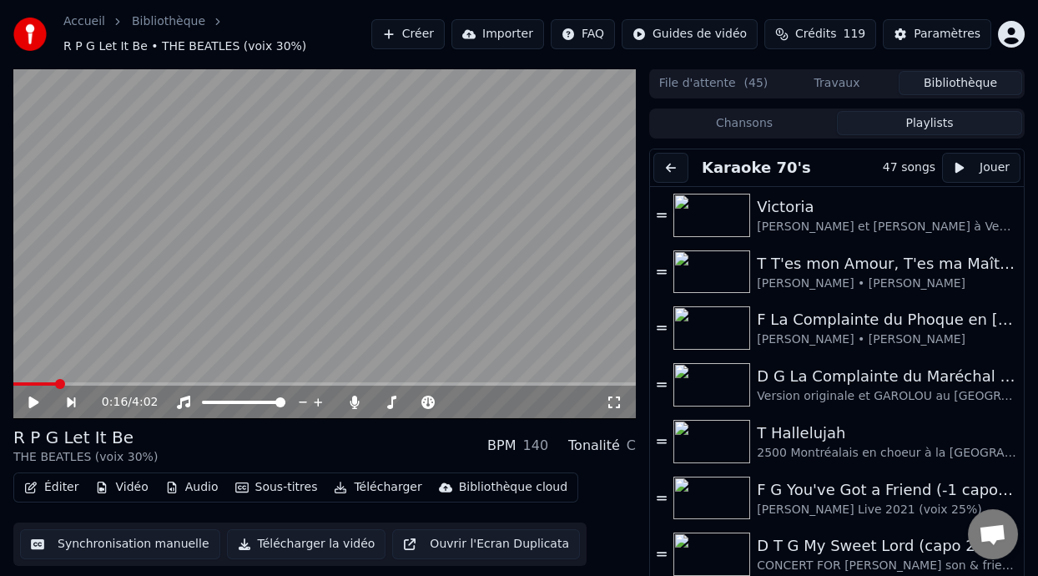
click at [914, 116] on button "Playlists" at bounding box center [929, 123] width 185 height 24
click at [751, 111] on button "Chansons" at bounding box center [744, 123] width 185 height 24
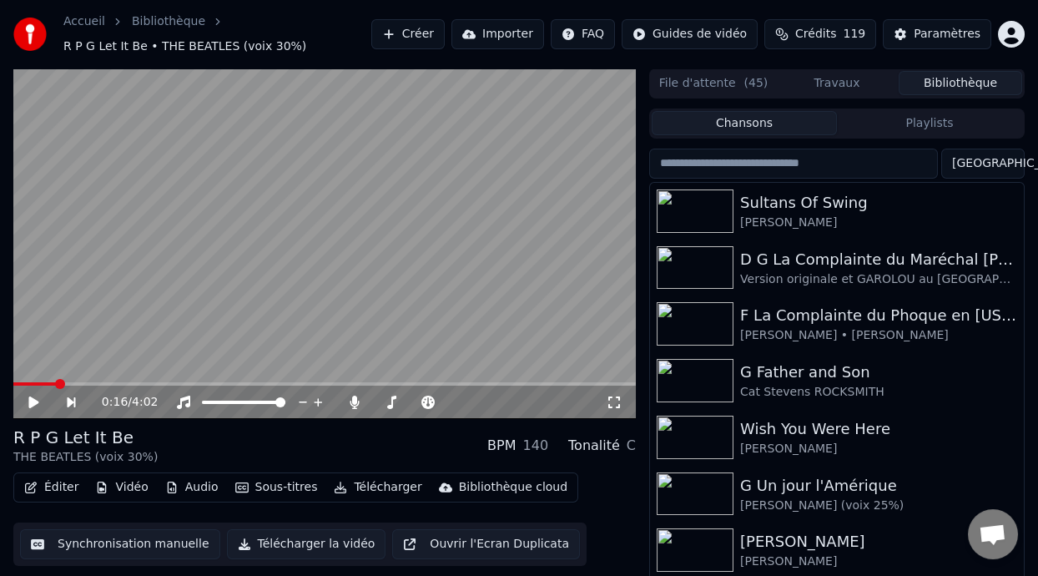
click at [815, 162] on input "search" at bounding box center [793, 164] width 289 height 30
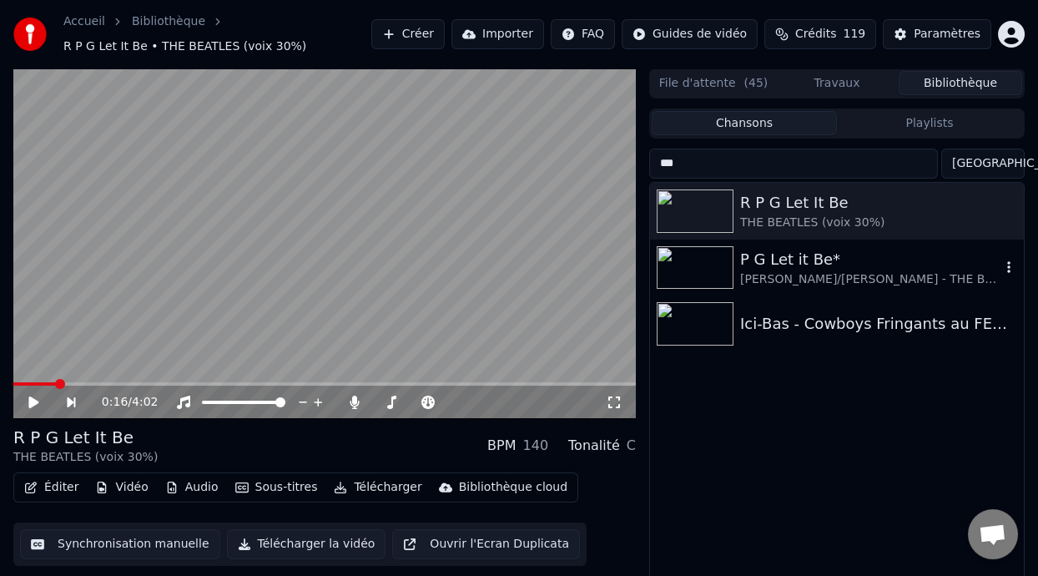
type input "***"
click at [812, 272] on div "[PERSON_NAME]/[PERSON_NAME] - THE BEATLES (sans voix)" at bounding box center [870, 279] width 260 height 17
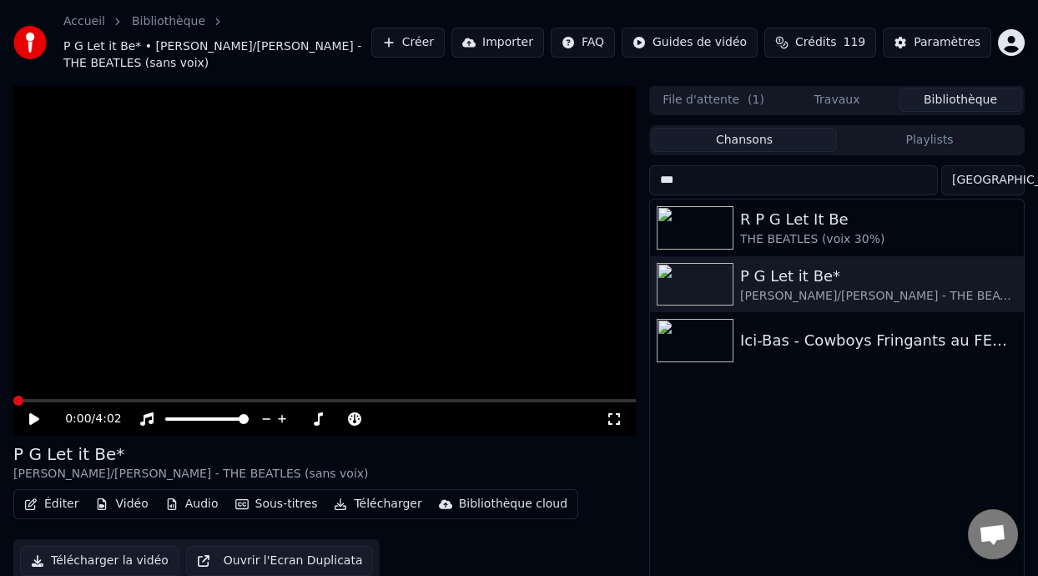
click at [13, 406] on span at bounding box center [18, 401] width 10 height 10
click at [34, 416] on icon at bounding box center [34, 419] width 10 height 12
click at [32, 416] on icon at bounding box center [34, 419] width 10 height 12
click at [33, 416] on icon at bounding box center [34, 419] width 8 height 10
click at [16, 399] on span at bounding box center [14, 400] width 3 height 3
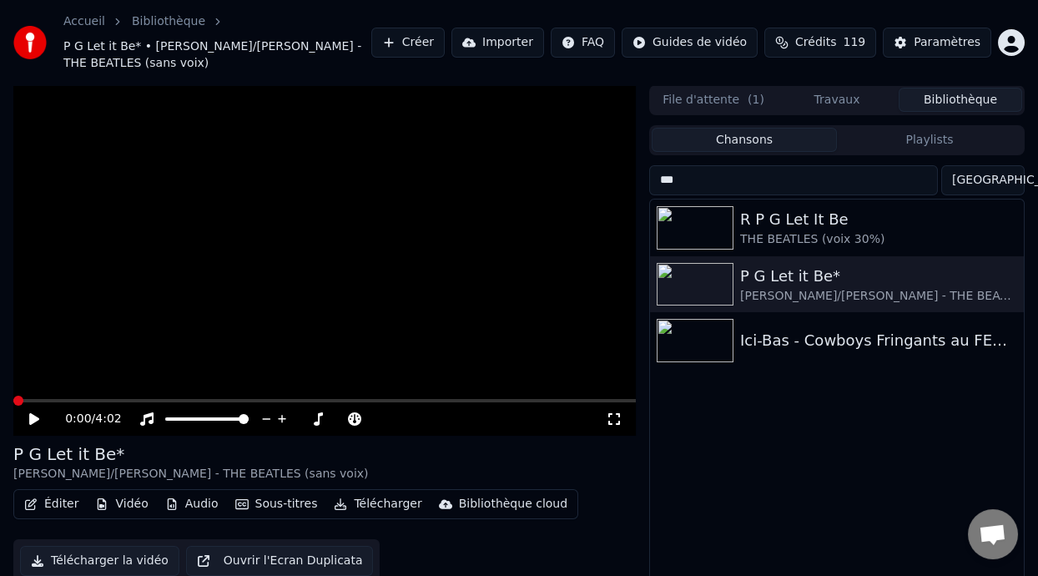
click at [34, 413] on icon at bounding box center [46, 418] width 38 height 13
click at [33, 416] on icon at bounding box center [34, 419] width 8 height 10
click at [945, 137] on button "Playlists" at bounding box center [929, 140] width 185 height 24
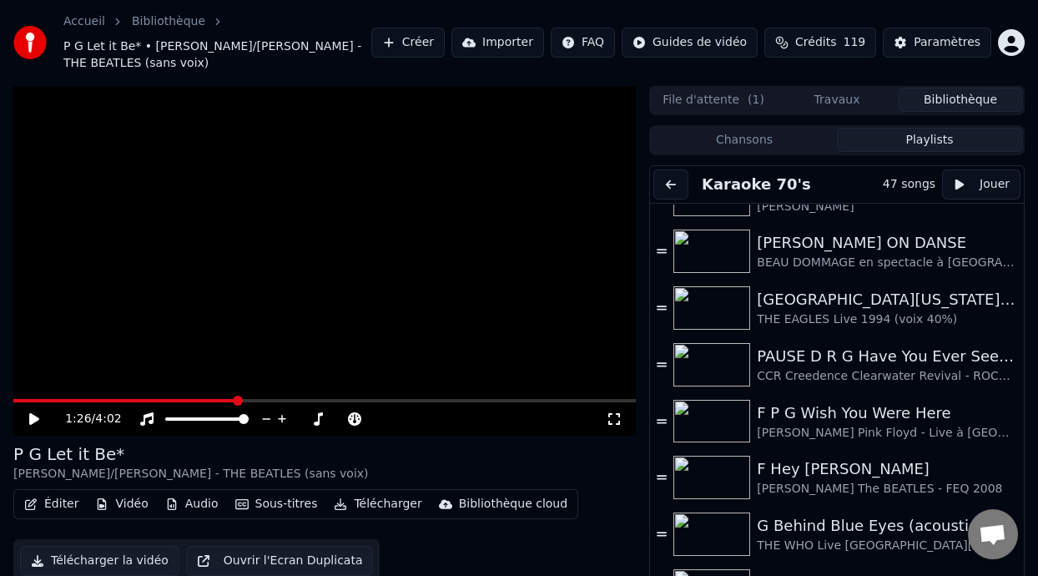
scroll to position [568, 0]
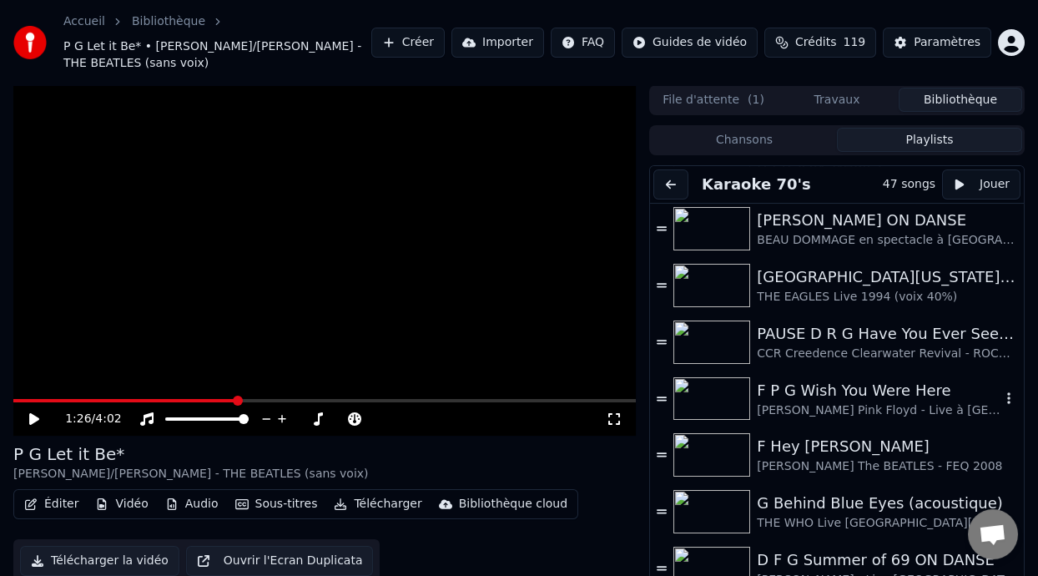
click at [829, 399] on div "F P G Wish You Were Here" at bounding box center [879, 390] width 244 height 23
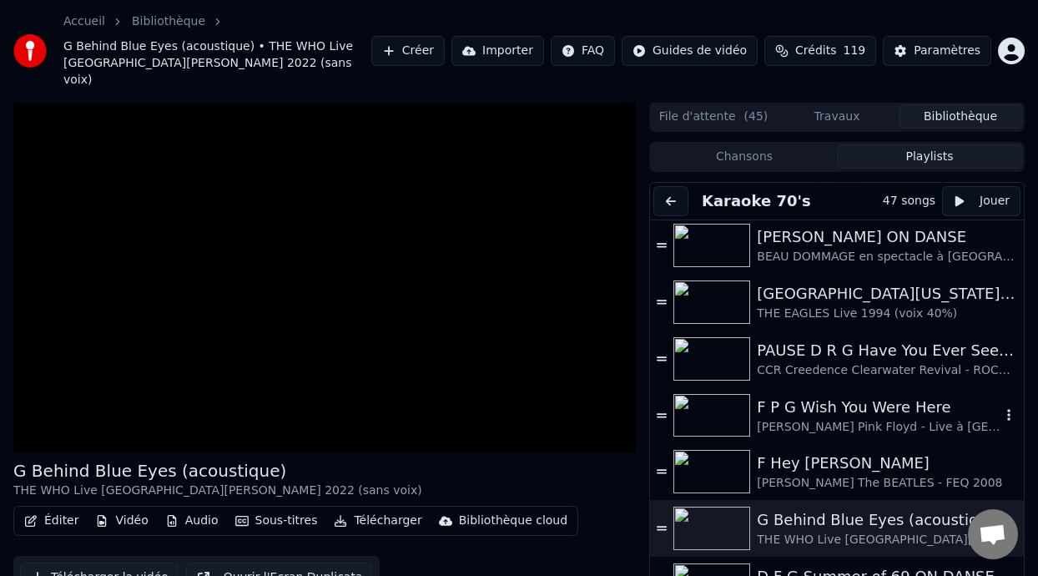
click at [829, 399] on div "F P G Wish You Were Here" at bounding box center [879, 407] width 244 height 23
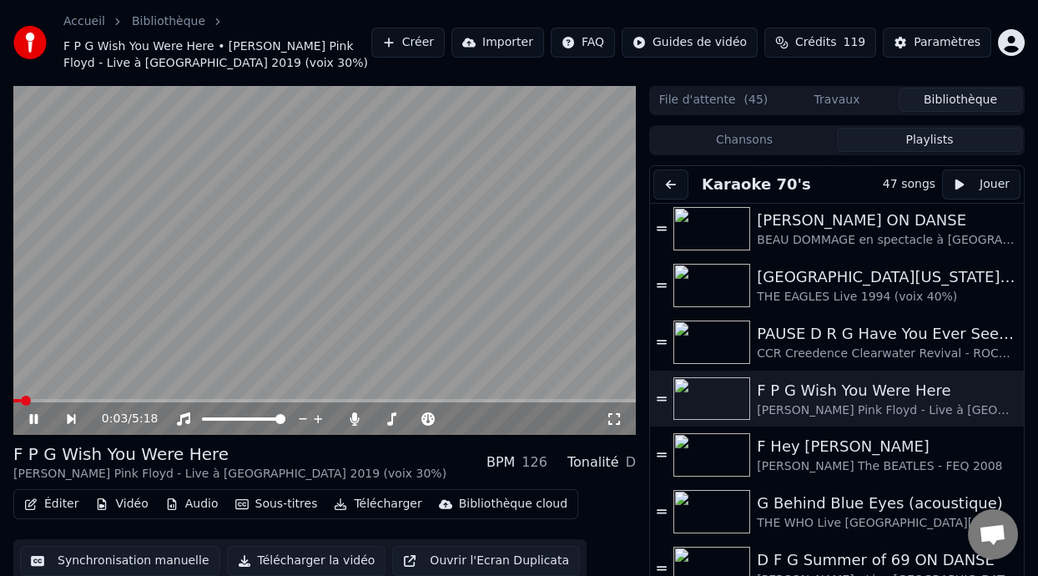
click at [30, 414] on icon at bounding box center [33, 419] width 8 height 10
click at [30, 413] on icon at bounding box center [33, 419] width 10 height 12
click at [32, 413] on icon at bounding box center [46, 418] width 38 height 13
click at [387, 415] on icon at bounding box center [391, 418] width 17 height 13
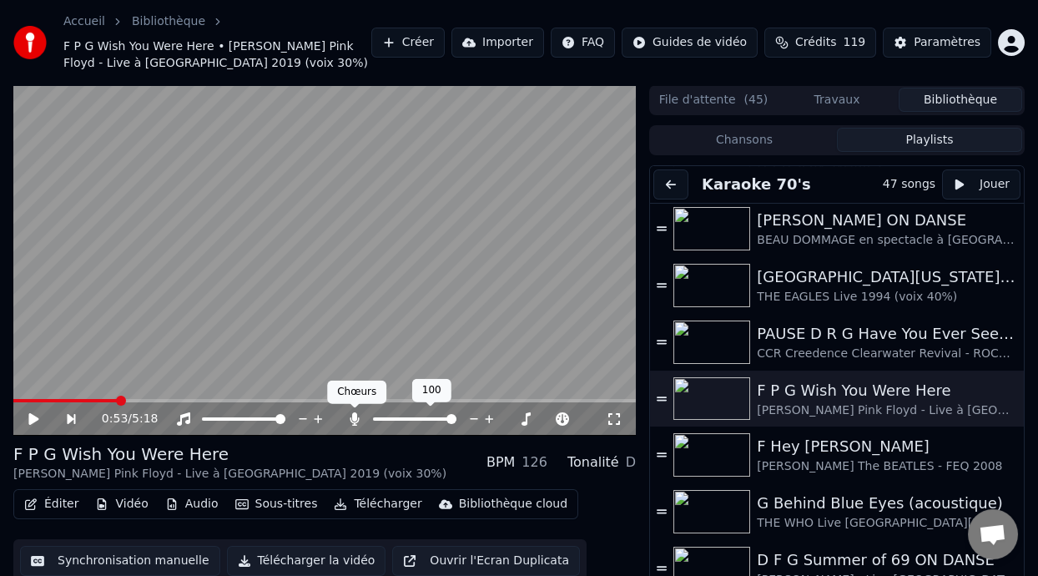
click at [348, 415] on icon at bounding box center [354, 418] width 17 height 13
click at [29, 417] on icon at bounding box center [33, 419] width 10 height 12
click at [32, 415] on icon at bounding box center [33, 419] width 8 height 10
click at [32, 415] on icon at bounding box center [33, 419] width 10 height 12
click at [32, 415] on icon at bounding box center [33, 419] width 8 height 10
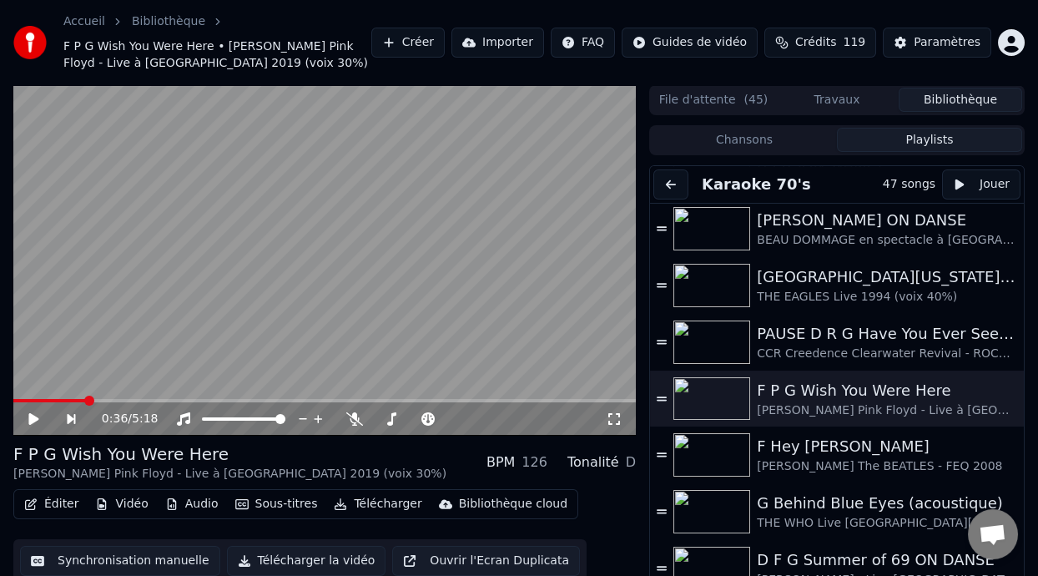
click at [32, 416] on icon at bounding box center [33, 419] width 10 height 12
click at [32, 416] on icon at bounding box center [33, 419] width 8 height 10
click at [30, 416] on icon at bounding box center [33, 419] width 10 height 12
click at [35, 417] on icon at bounding box center [33, 419] width 8 height 10
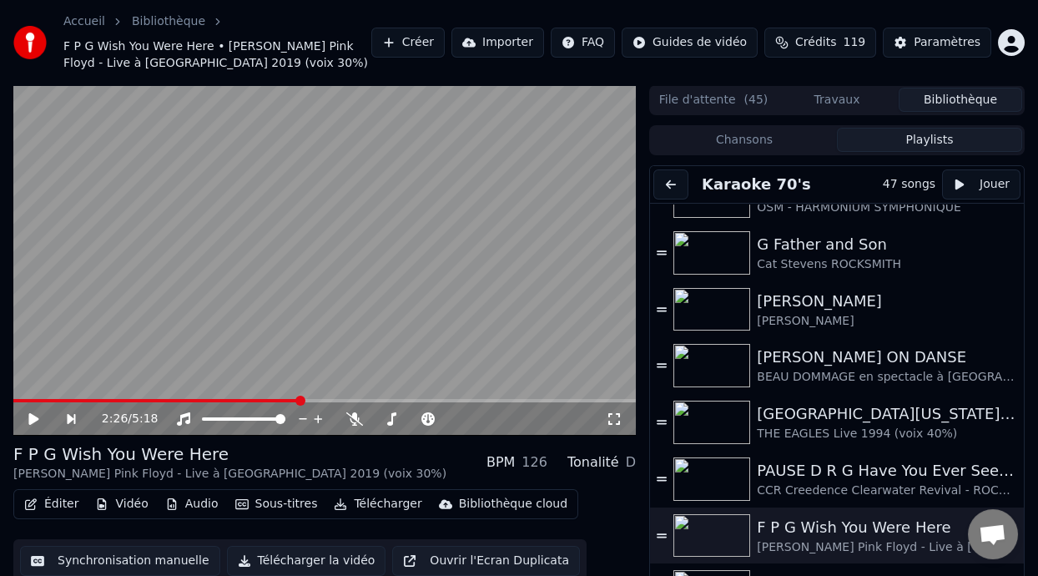
scroll to position [473, 0]
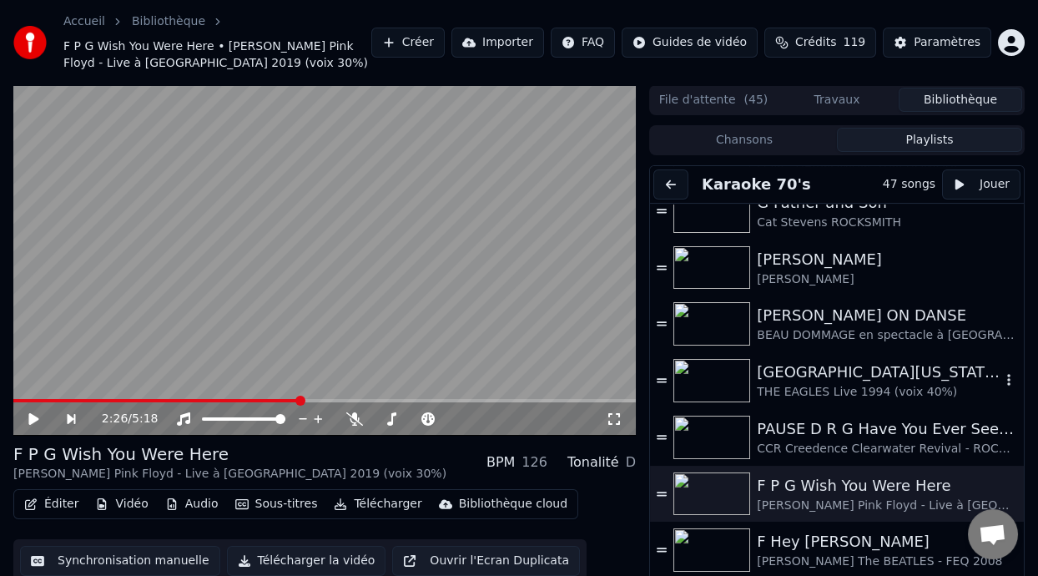
click at [851, 376] on div "[GEOGRAPHIC_DATA][US_STATE] (-2 clé Am)" at bounding box center [879, 371] width 244 height 23
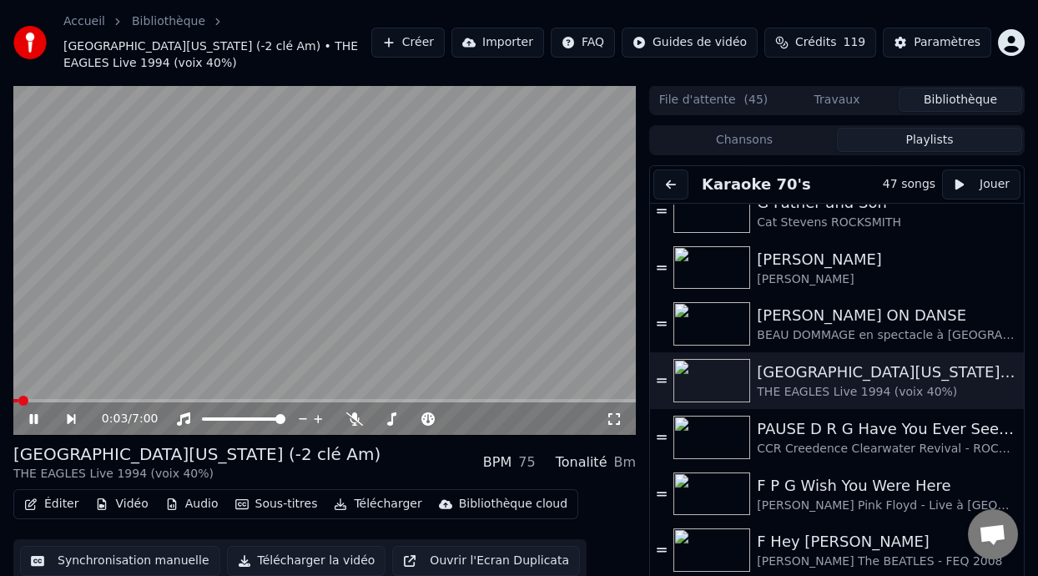
click at [41, 413] on icon at bounding box center [46, 418] width 38 height 13
click at [38, 417] on icon at bounding box center [46, 418] width 38 height 13
click at [30, 413] on icon at bounding box center [46, 418] width 38 height 13
click at [373, 414] on span at bounding box center [378, 419] width 10 height 10
click at [437, 414] on span at bounding box center [439, 419] width 10 height 10
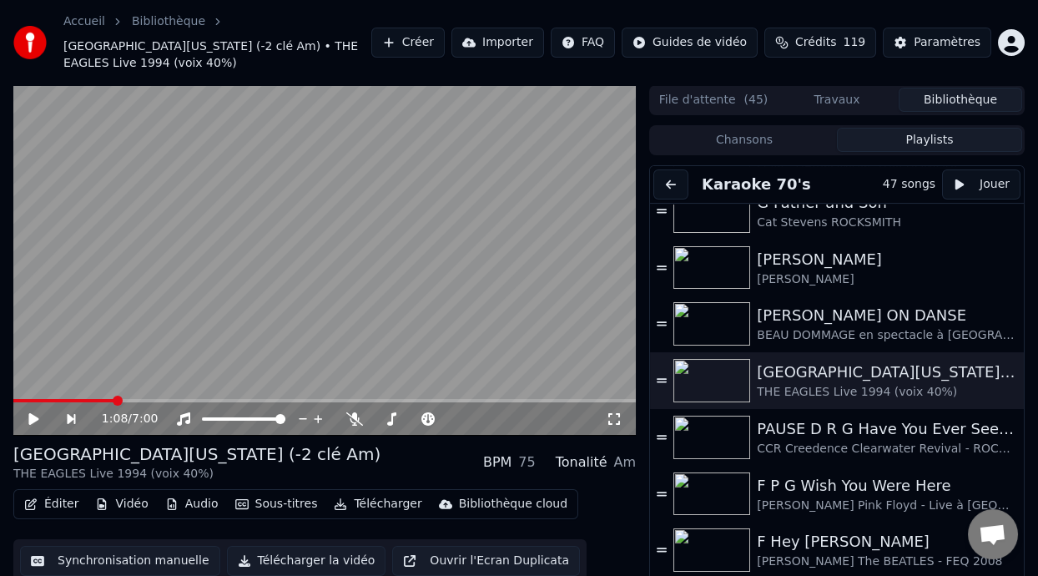
drag, startPoint x: 18, startPoint y: 92, endPoint x: 600, endPoint y: 95, distance: 581.6
click at [600, 95] on video at bounding box center [324, 260] width 622 height 350
click at [32, 415] on icon at bounding box center [33, 419] width 8 height 10
click at [33, 413] on icon at bounding box center [46, 418] width 38 height 13
click at [36, 415] on icon at bounding box center [33, 419] width 8 height 10
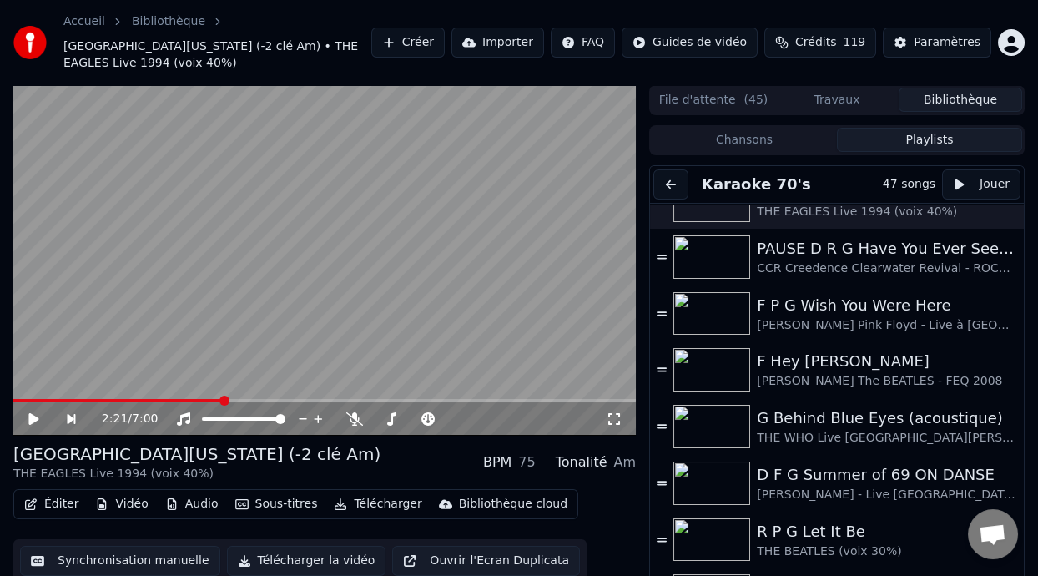
scroll to position [660, 0]
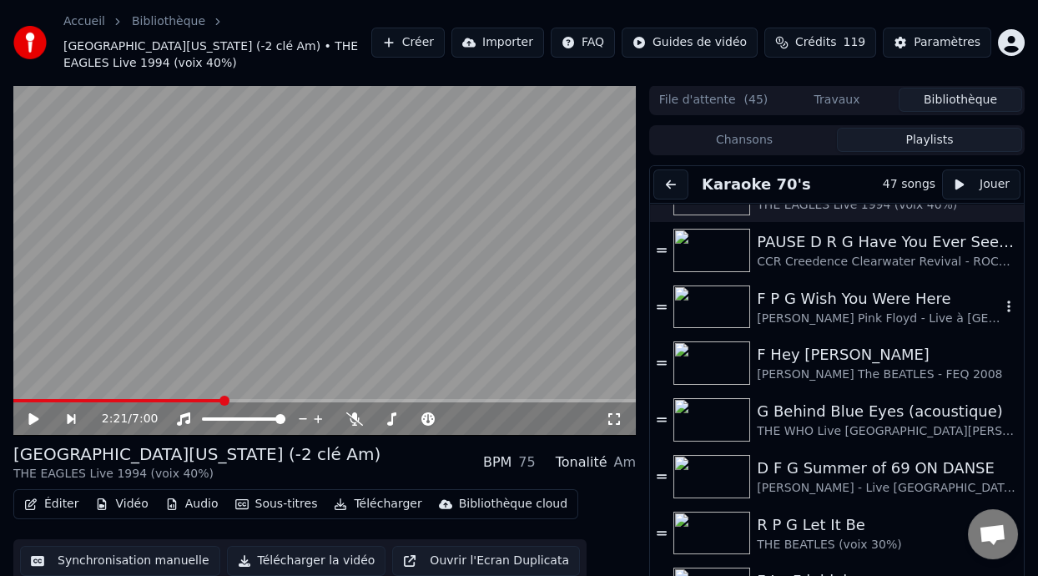
click at [884, 311] on div "[PERSON_NAME] Pink Floyd - Live à [GEOGRAPHIC_DATA] 2019 (voix 30%)" at bounding box center [879, 318] width 244 height 17
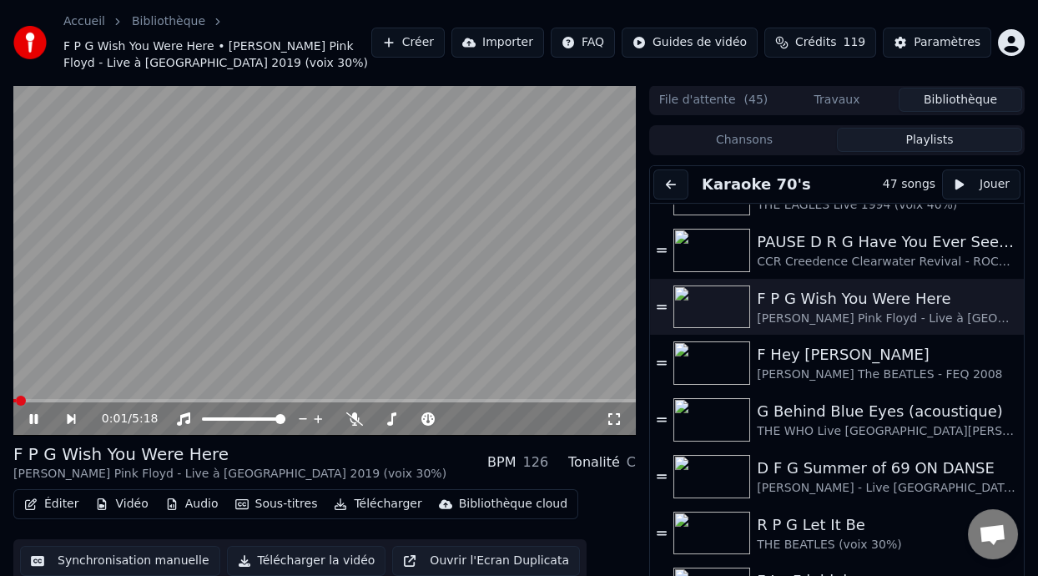
click at [32, 413] on icon at bounding box center [46, 418] width 38 height 13
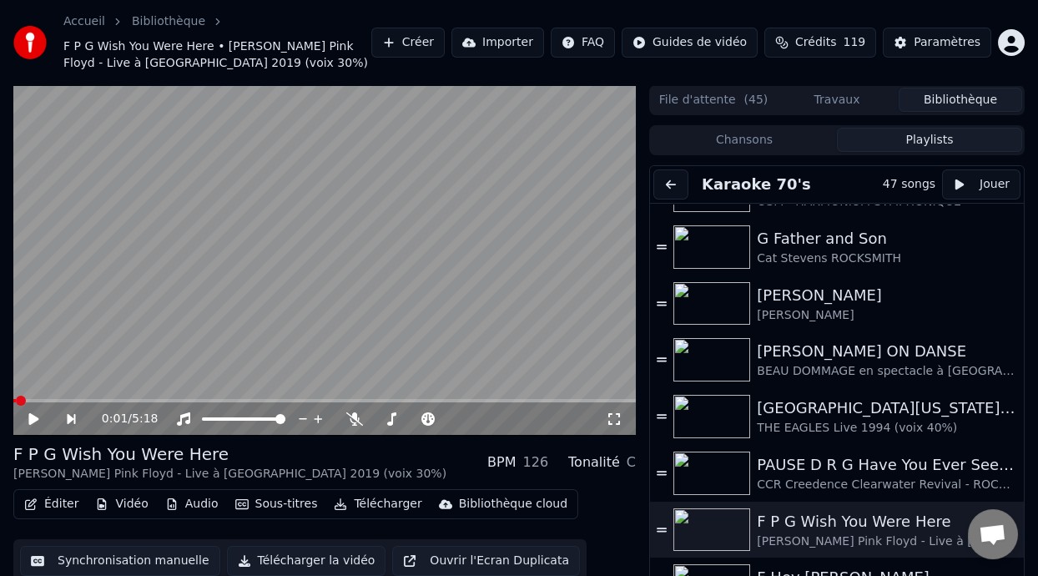
scroll to position [464, 0]
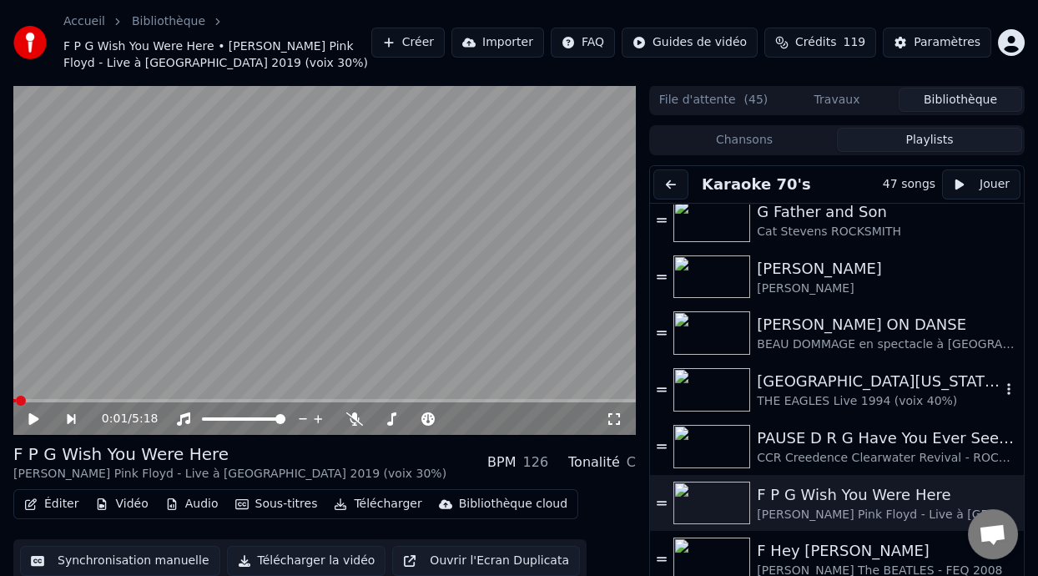
click at [856, 384] on div "[GEOGRAPHIC_DATA][US_STATE] (-2 clé Am)" at bounding box center [879, 381] width 244 height 23
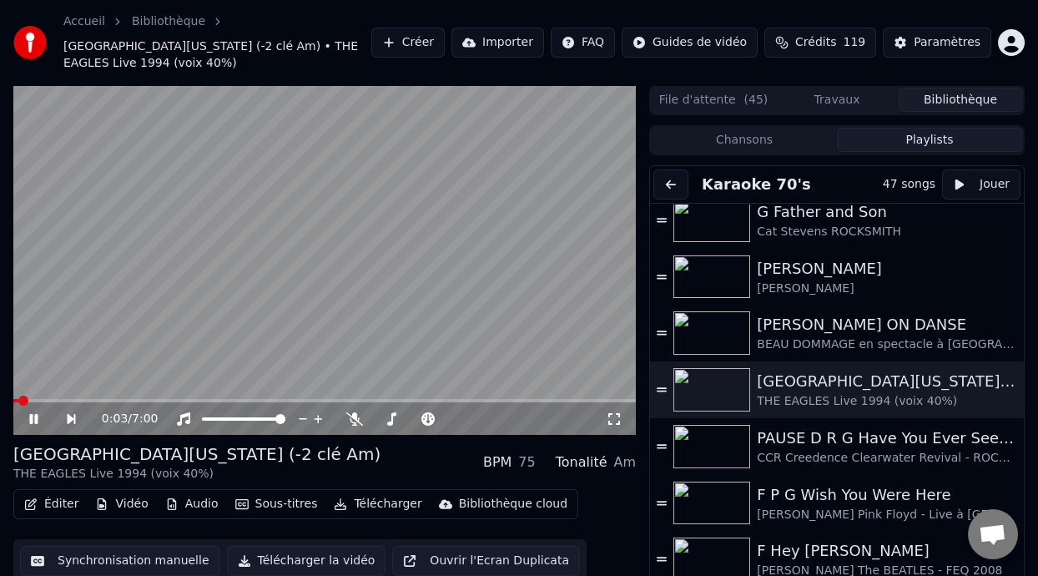
scroll to position [49, 0]
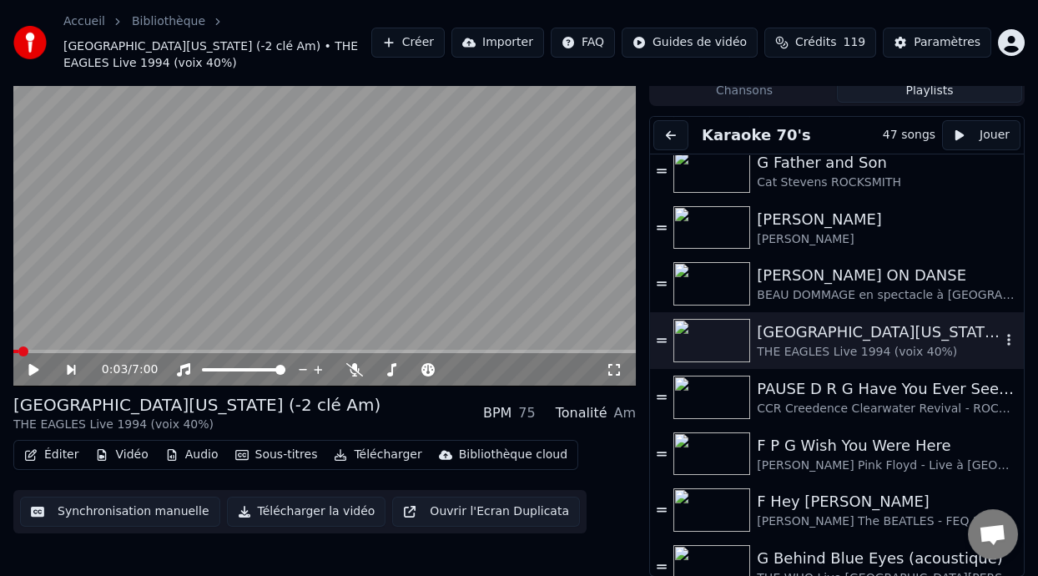
click at [835, 335] on div "[GEOGRAPHIC_DATA][US_STATE] (-2 clé Am)" at bounding box center [879, 331] width 244 height 23
click at [83, 346] on span at bounding box center [88, 351] width 10 height 10
click at [189, 346] on span at bounding box center [191, 351] width 10 height 10
click at [243, 346] on span at bounding box center [244, 351] width 10 height 10
click at [28, 364] on icon at bounding box center [33, 370] width 10 height 12
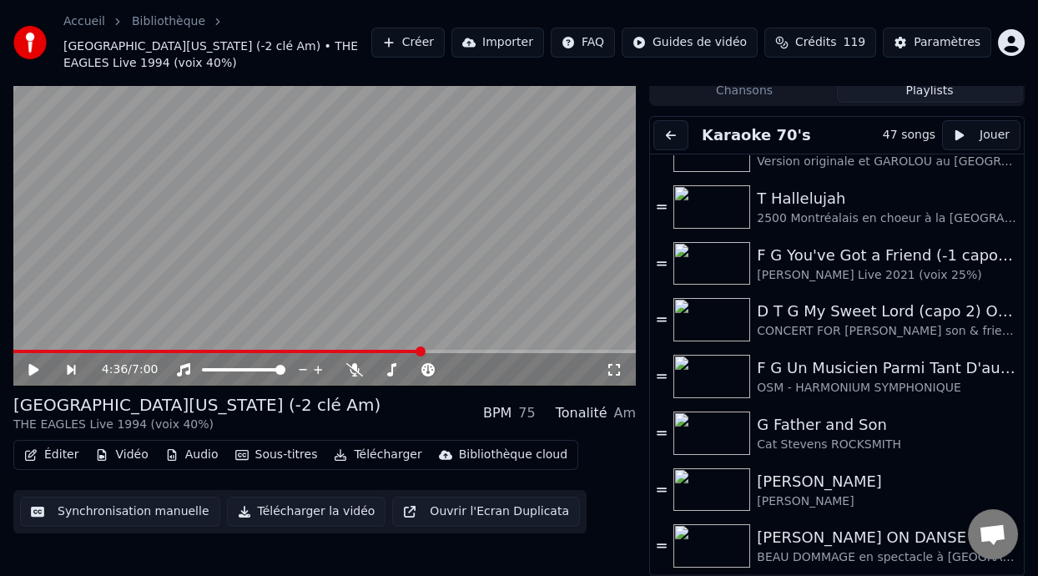
scroll to position [199, 0]
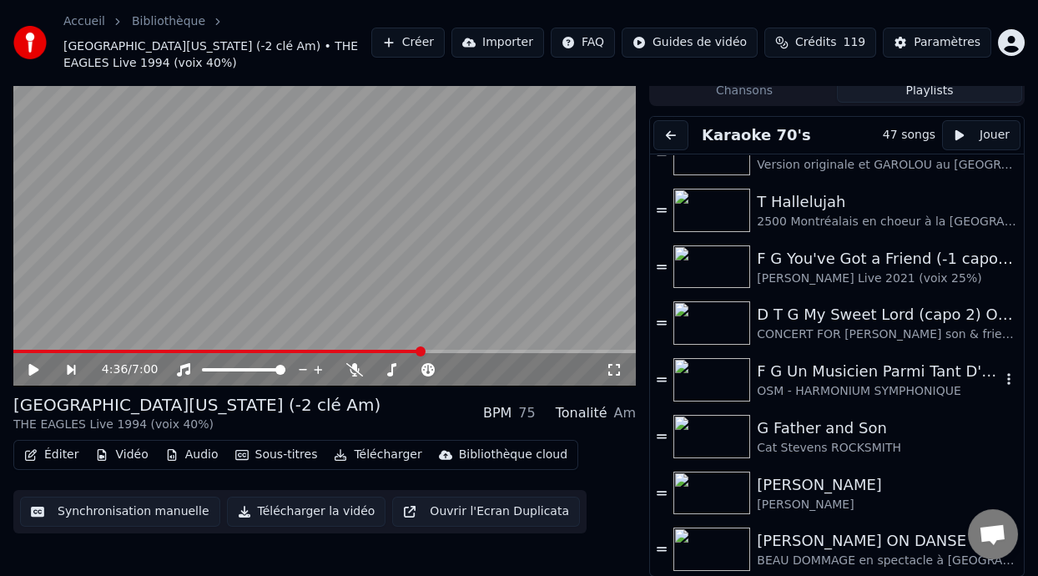
click at [817, 376] on div "F G Un Musicien Parmi Tant D'autres (-5% choeurs 40%)" at bounding box center [879, 371] width 244 height 23
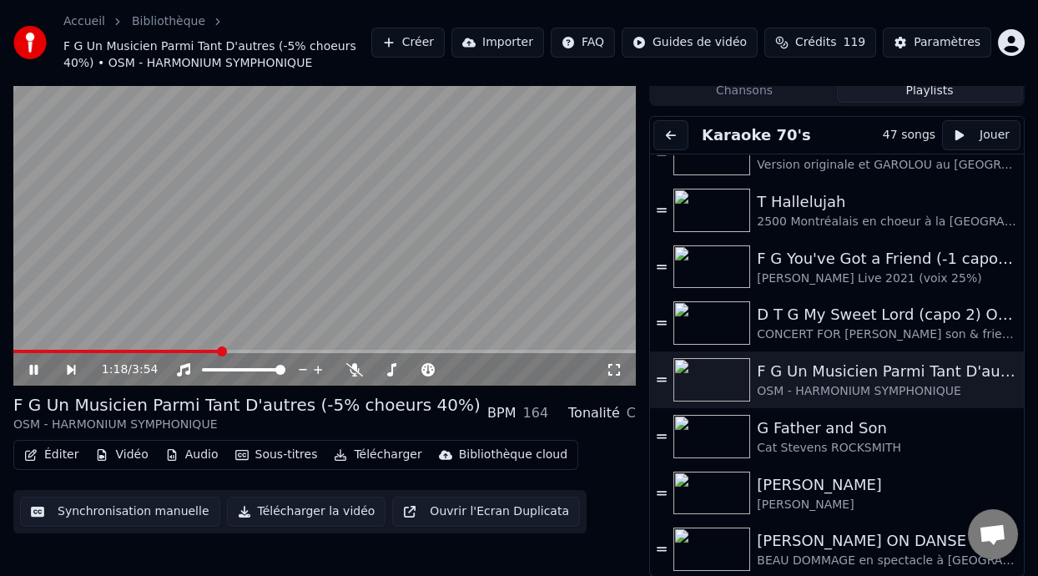
click at [220, 346] on span at bounding box center [222, 351] width 10 height 10
click at [391, 368] on icon at bounding box center [391, 369] width 9 height 13
click at [482, 365] on span at bounding box center [484, 370] width 10 height 10
click at [32, 366] on icon at bounding box center [33, 370] width 10 height 12
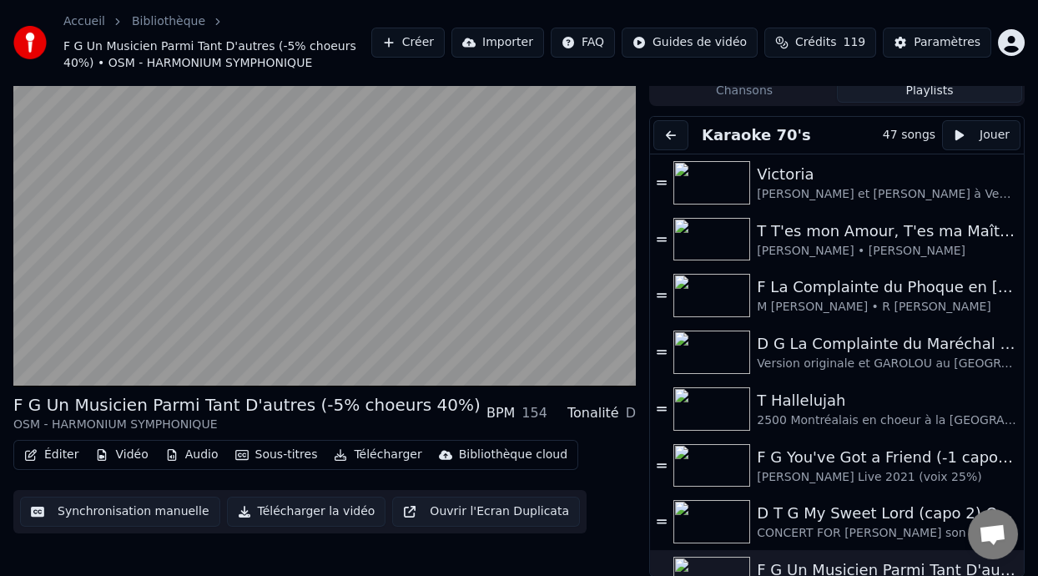
scroll to position [5, 0]
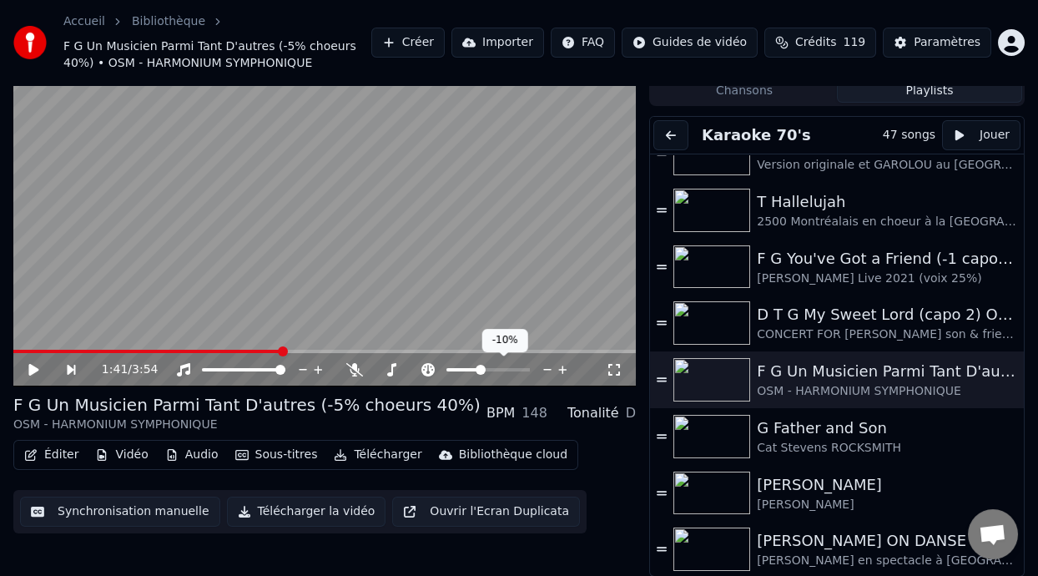
click at [479, 365] on span at bounding box center [481, 370] width 10 height 10
click at [34, 365] on icon at bounding box center [46, 369] width 38 height 13
click at [617, 364] on icon at bounding box center [614, 370] width 12 height 12
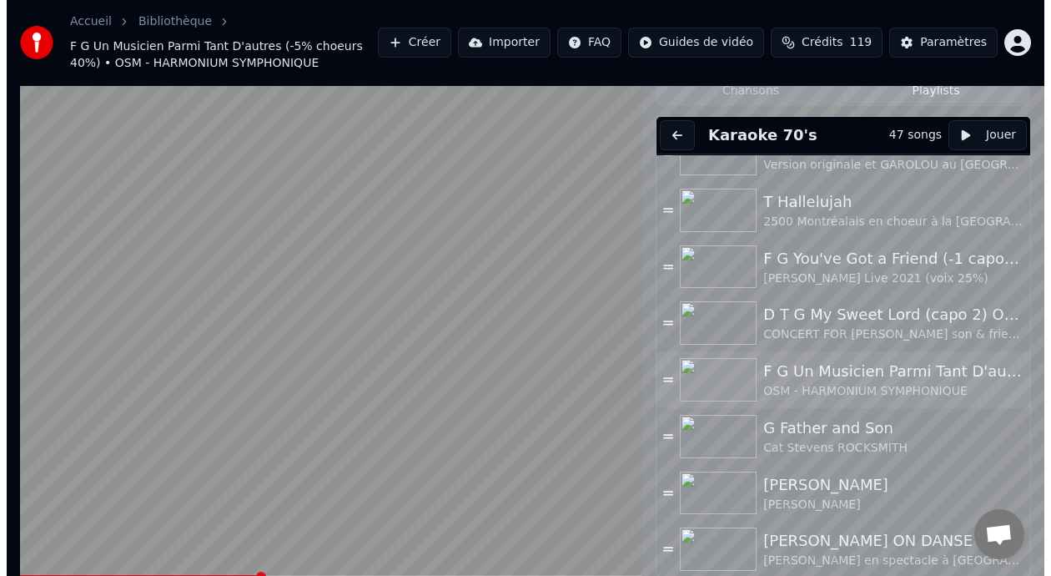
scroll to position [0, 0]
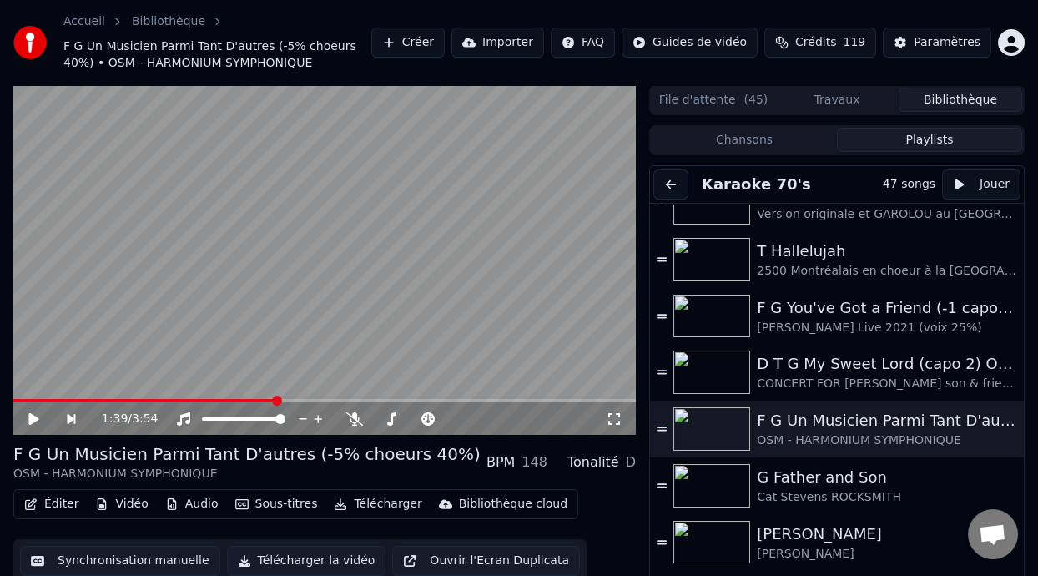
click at [360, 308] on video at bounding box center [324, 260] width 622 height 350
click at [32, 412] on icon at bounding box center [46, 418] width 38 height 13
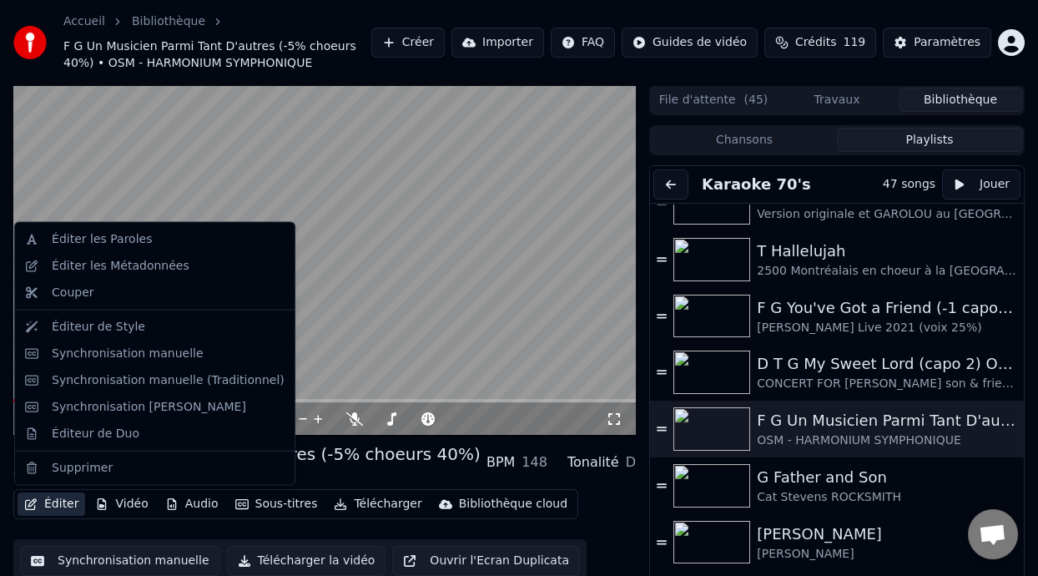
click at [57, 506] on button "Éditer" at bounding box center [52, 503] width 68 height 23
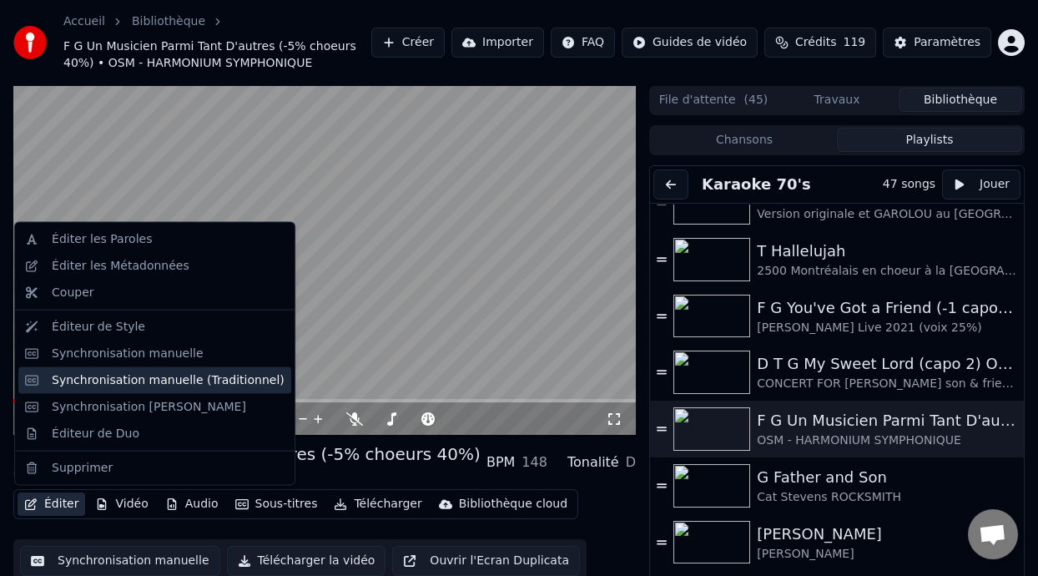
click at [224, 381] on div "Synchronisation manuelle (Traditionnel)" at bounding box center [168, 379] width 233 height 17
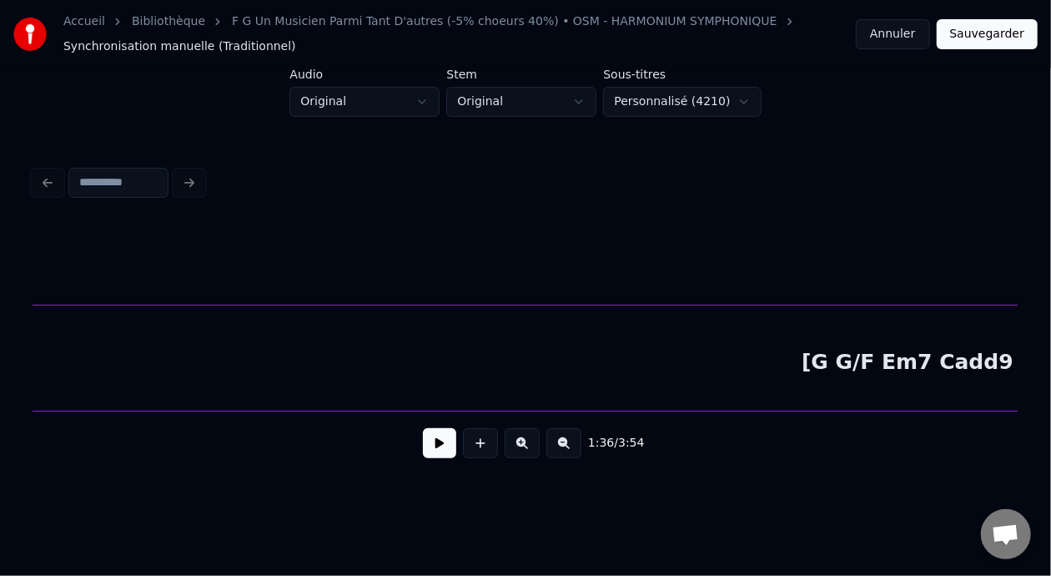
scroll to position [0, 44086]
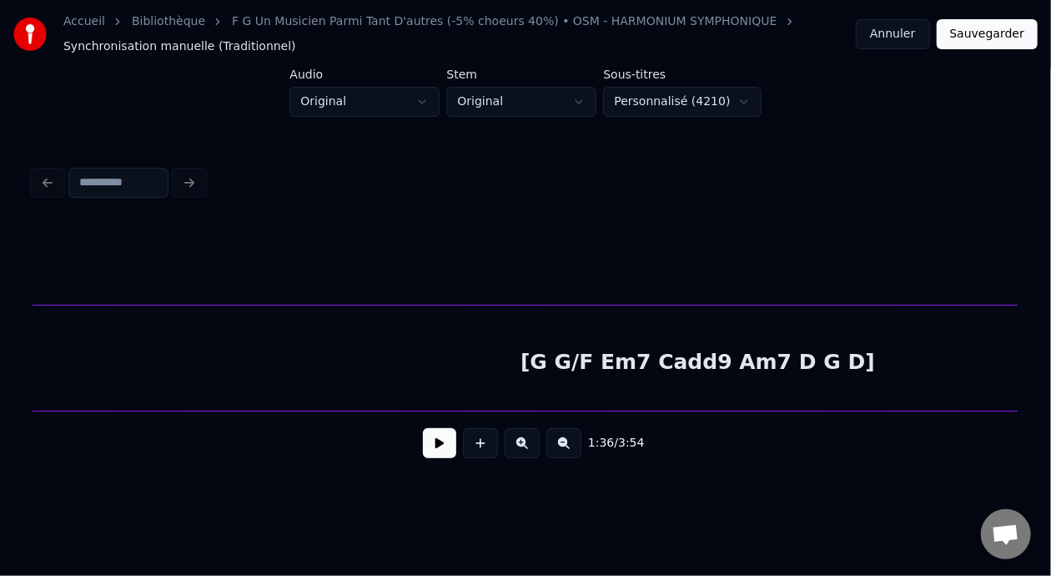
click at [799, 359] on div "[G G/F Em7 Cadd9 Am7 D G D]" at bounding box center [698, 361] width 8974 height 113
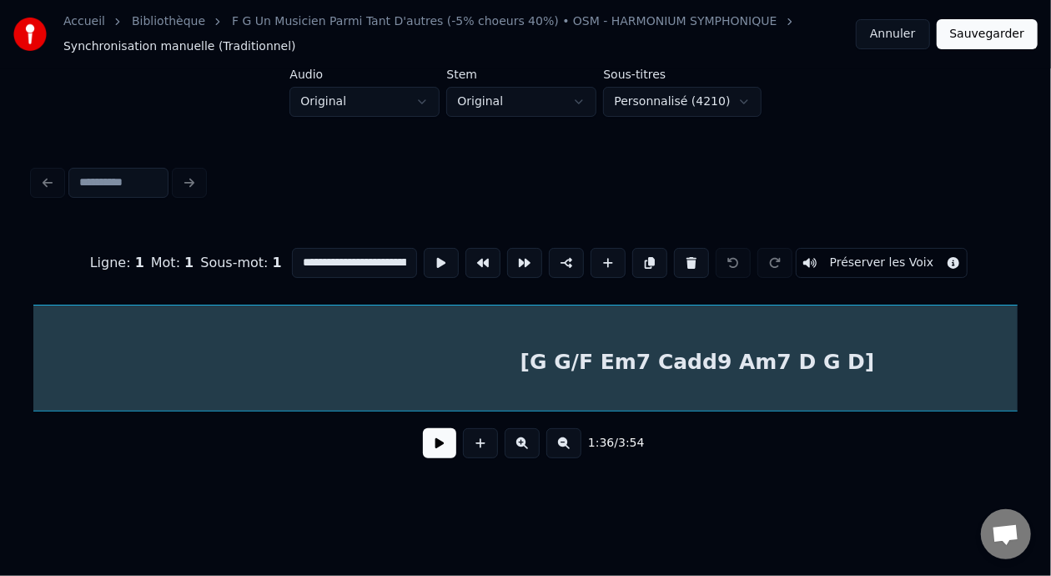
scroll to position [0, 40262]
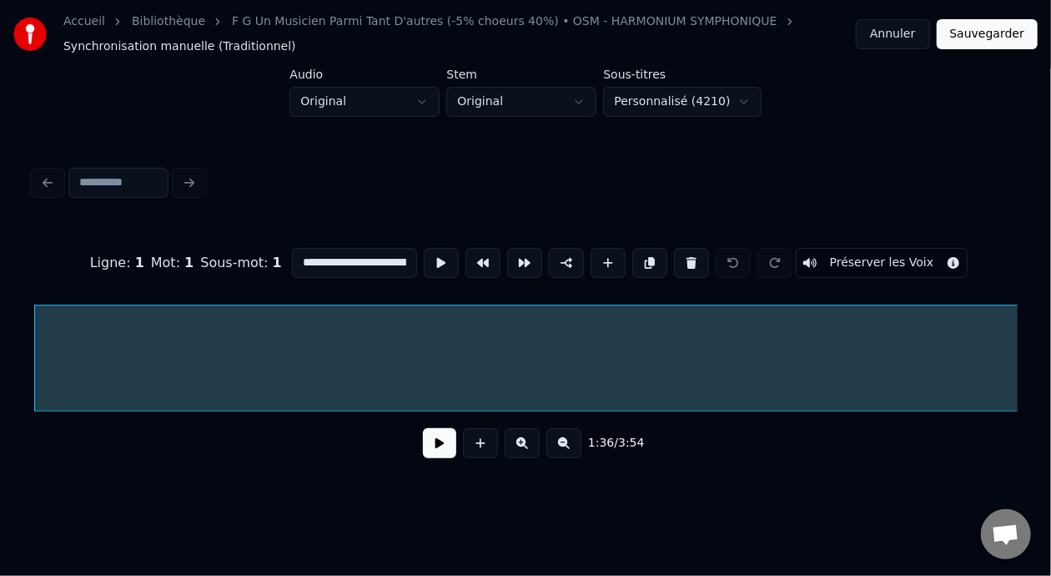
click at [364, 250] on input "**********" at bounding box center [354, 263] width 125 height 30
click at [355, 255] on input "**********" at bounding box center [354, 263] width 125 height 30
click at [364, 254] on input "**********" at bounding box center [354, 263] width 125 height 30
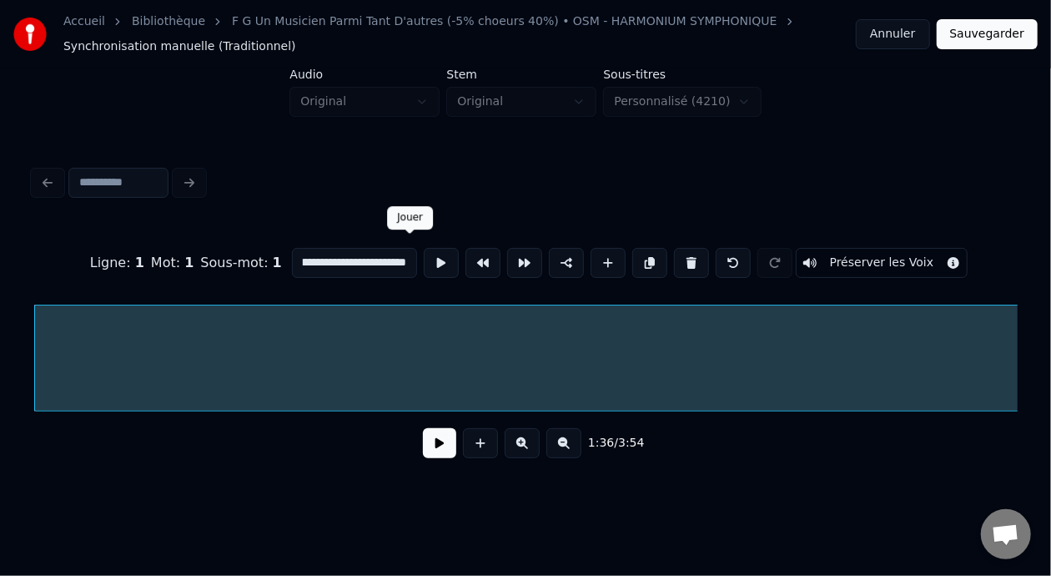
scroll to position [0, 111]
type input "**********"
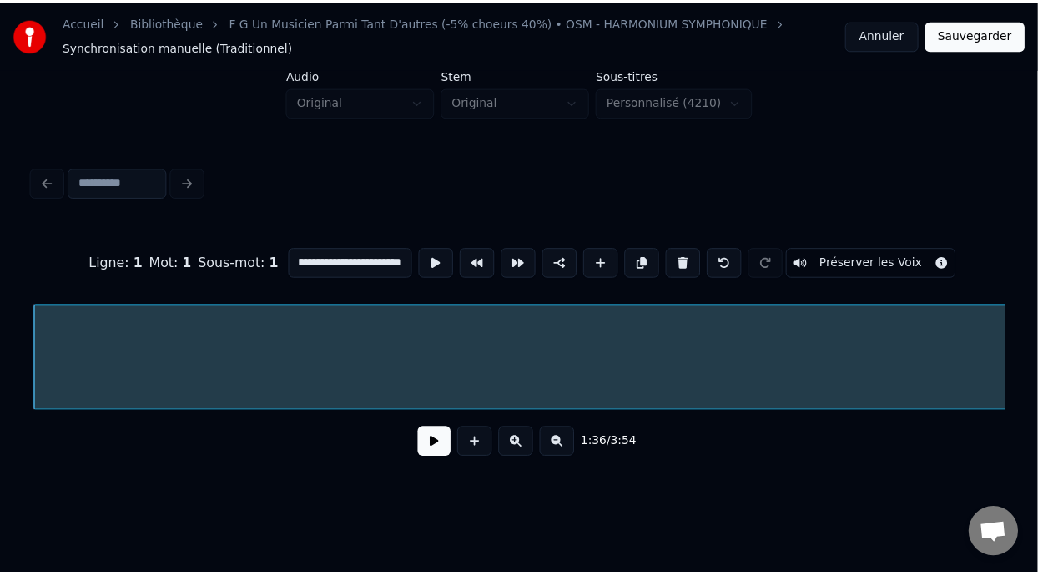
scroll to position [0, 0]
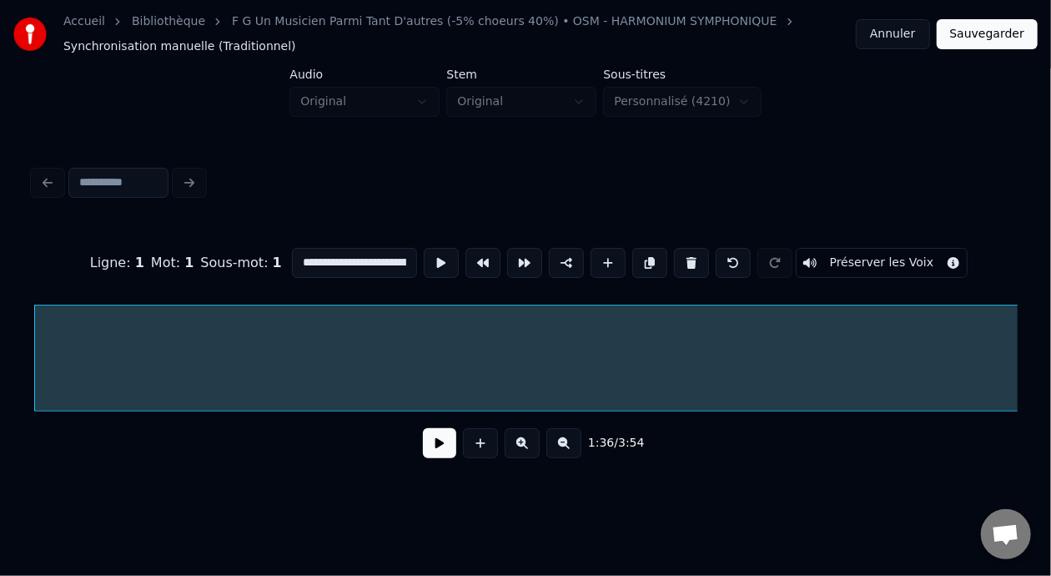
click at [996, 32] on button "Sauvegarder" at bounding box center [987, 34] width 101 height 30
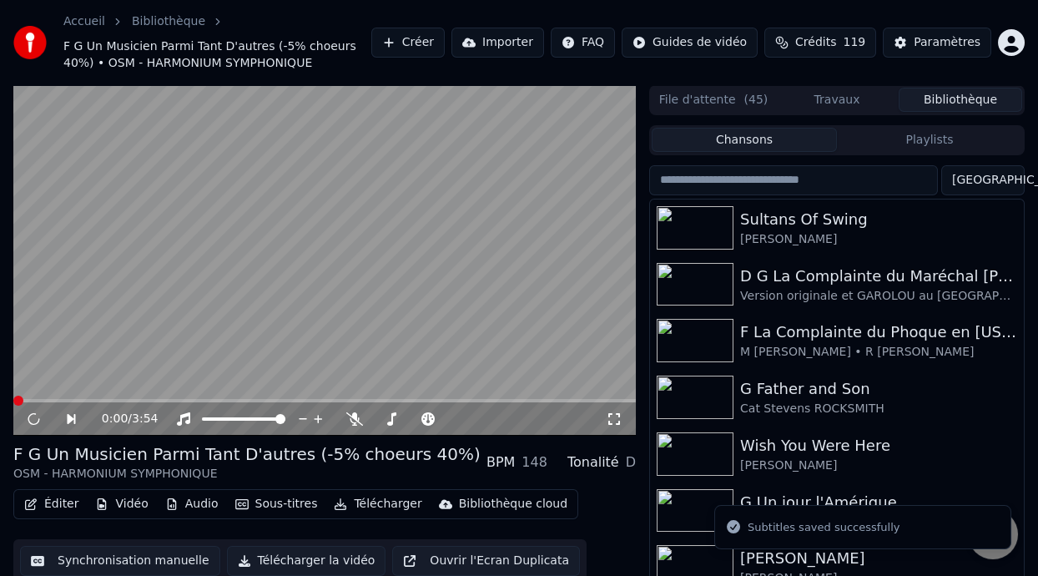
click at [936, 143] on button "Playlists" at bounding box center [929, 140] width 185 height 24
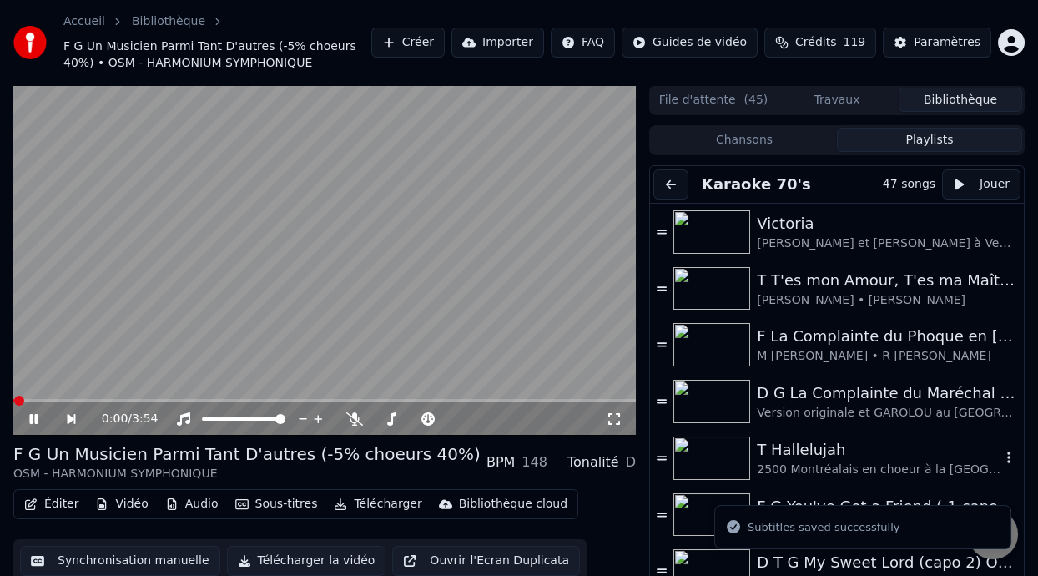
scroll to position [83, 0]
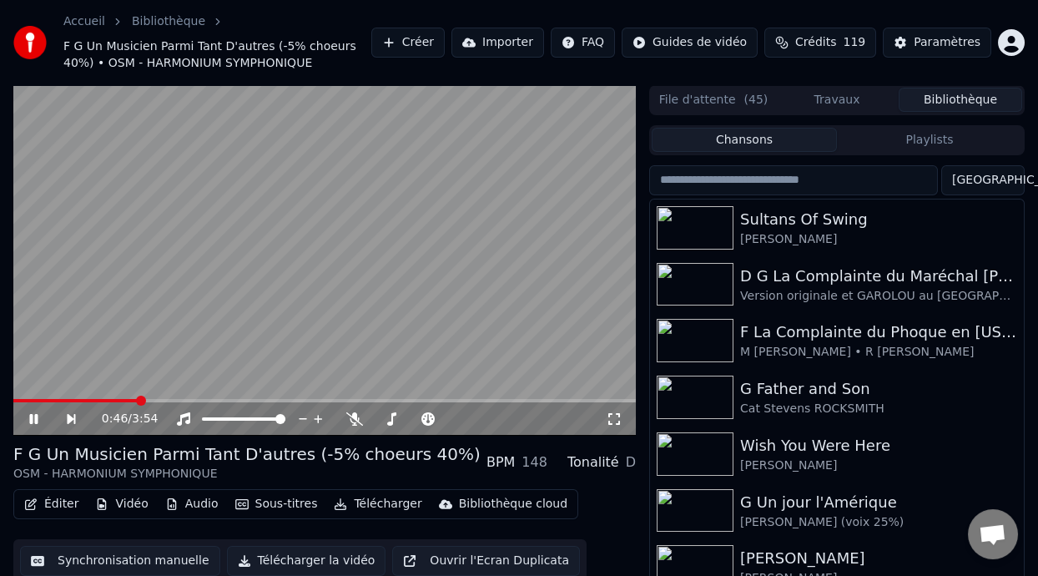
click at [455, 385] on video at bounding box center [324, 260] width 622 height 350
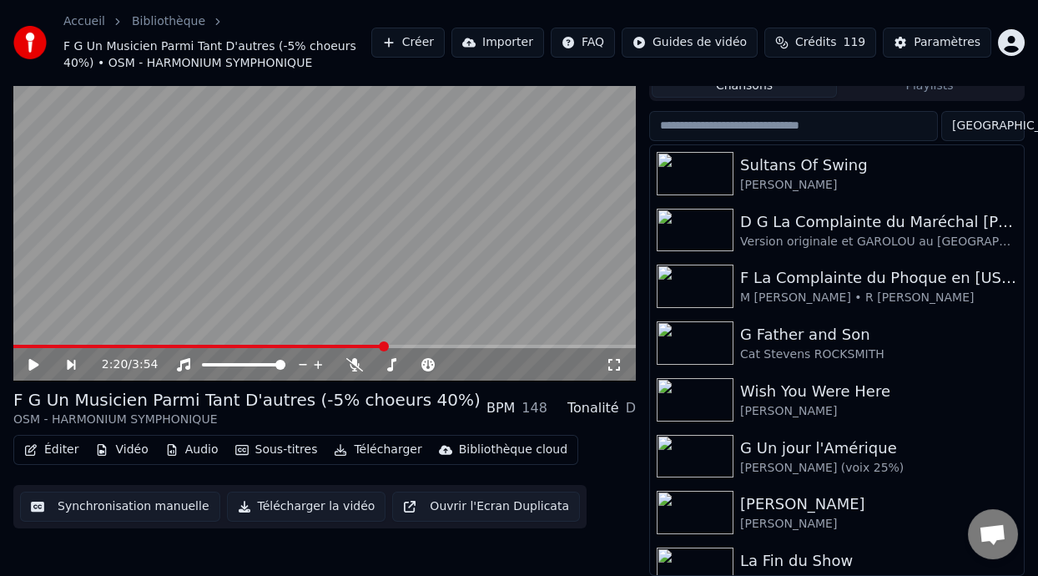
click at [61, 446] on button "Éditer" at bounding box center [52, 449] width 68 height 23
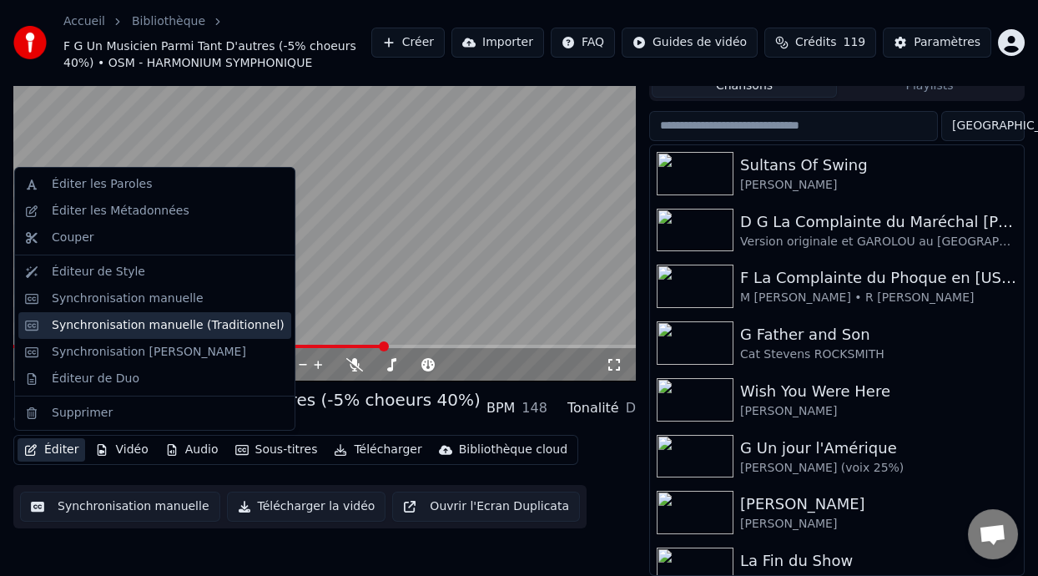
click at [242, 325] on div "Synchronisation manuelle (Traditionnel)" at bounding box center [168, 325] width 233 height 17
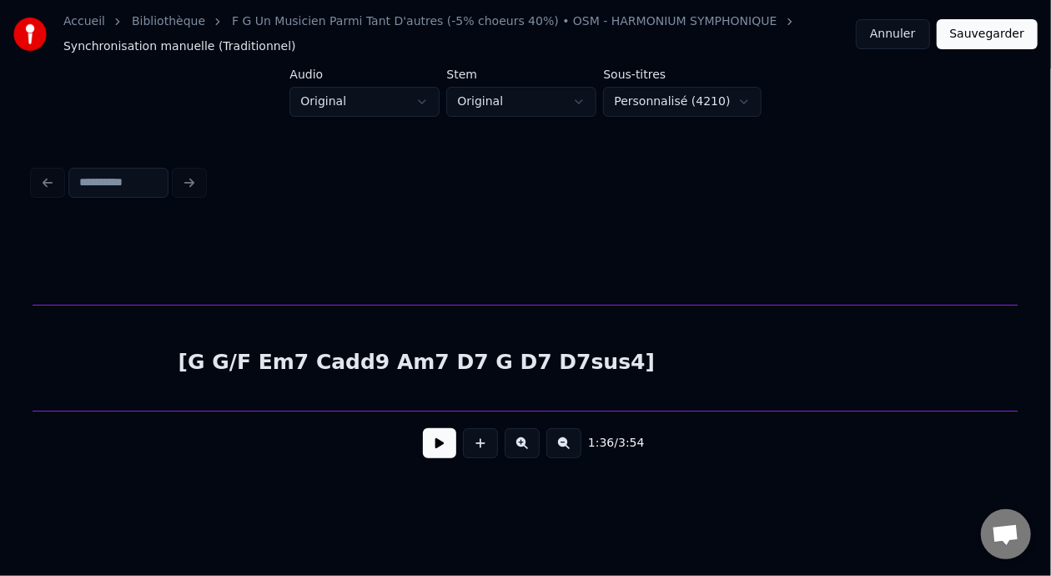
scroll to position [0, 44086]
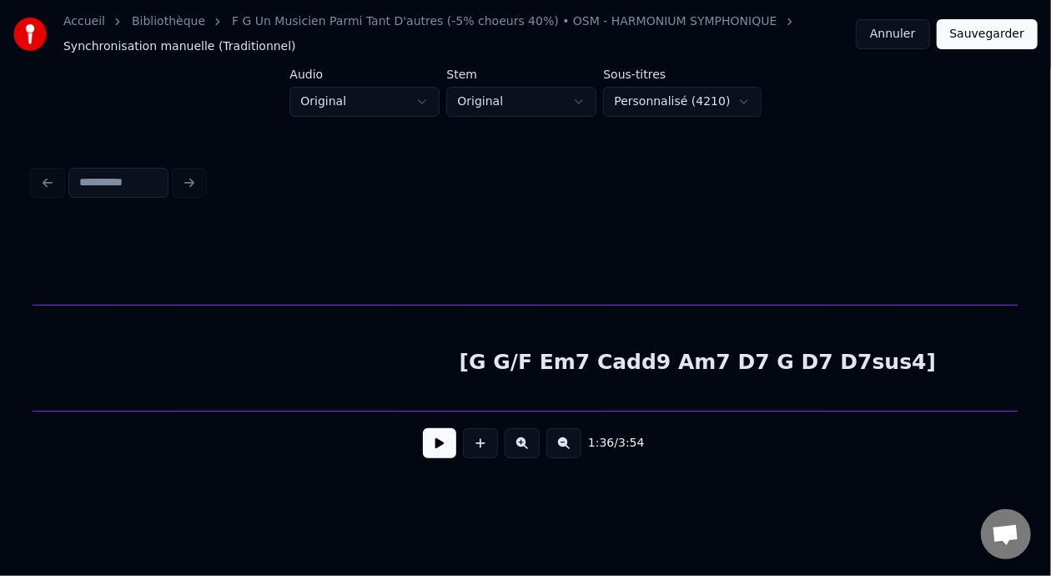
click at [747, 351] on div "[G G/F Em7 Cadd9 Am7 D7 G D7 D7sus4]" at bounding box center [698, 361] width 8974 height 113
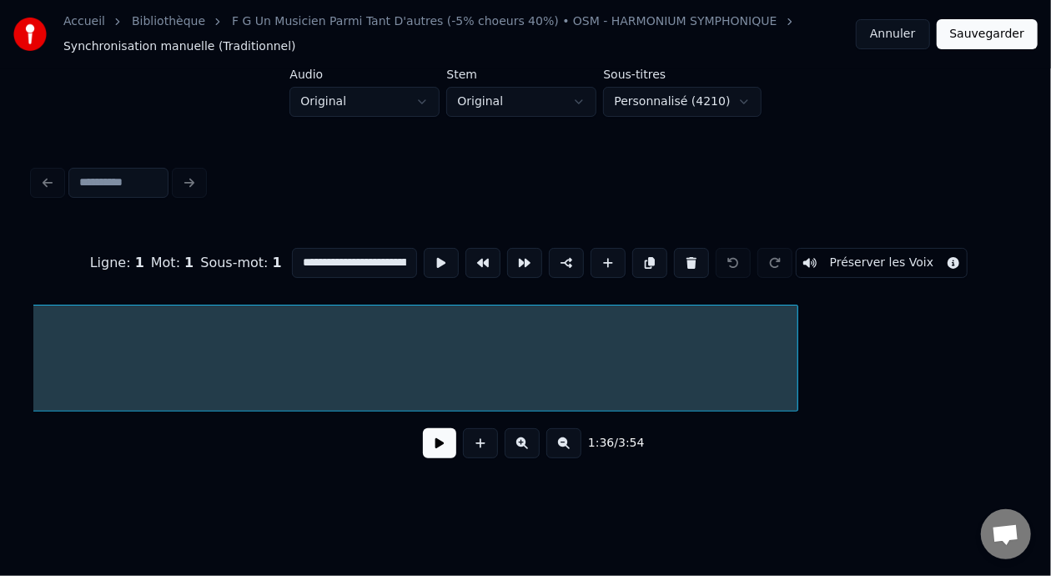
scroll to position [0, 48586]
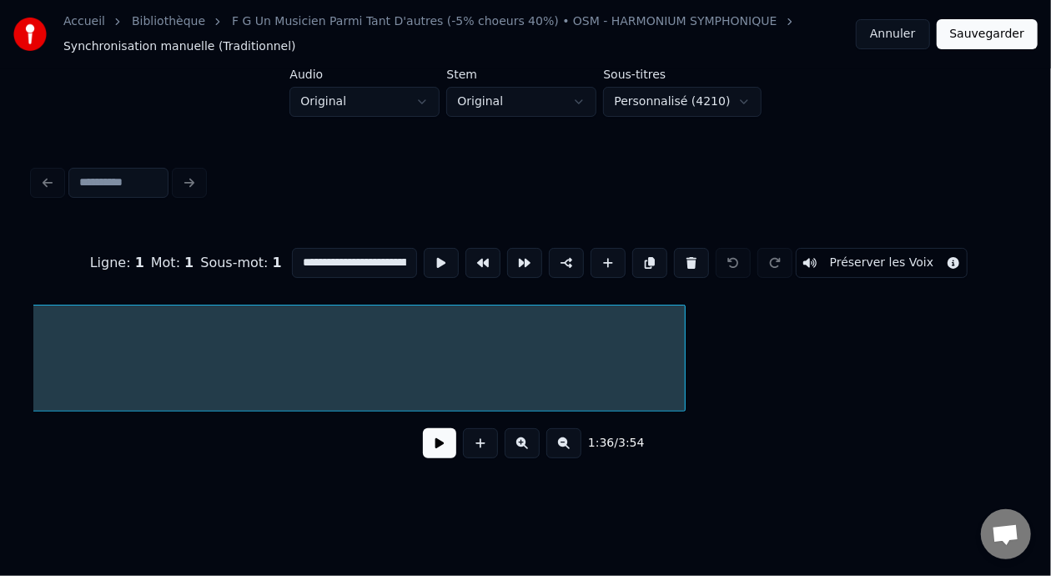
click at [351, 257] on input "**********" at bounding box center [354, 263] width 125 height 30
click at [369, 254] on input "**********" at bounding box center [354, 263] width 125 height 30
click at [365, 256] on input "**********" at bounding box center [354, 263] width 125 height 30
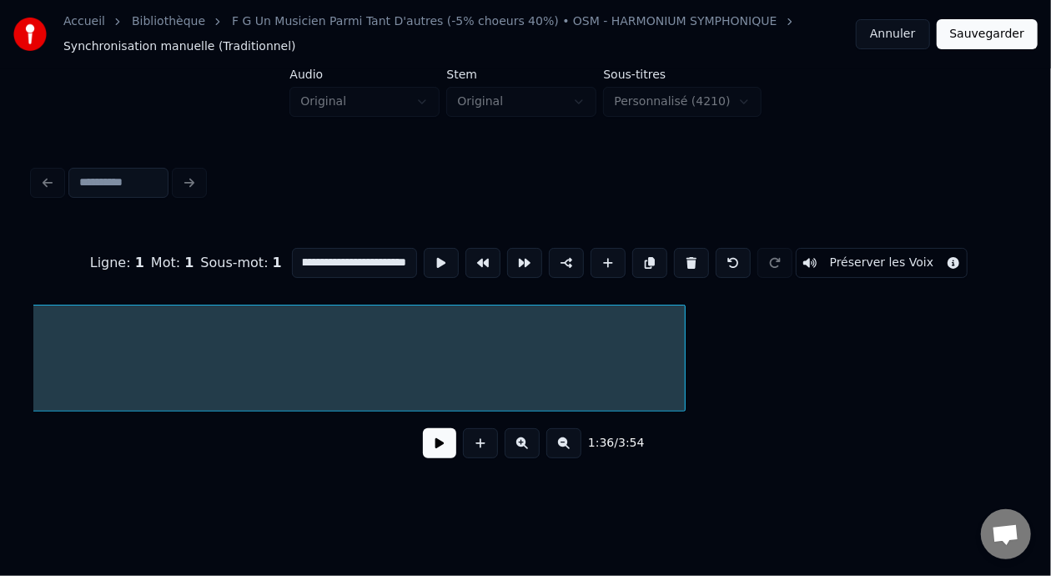
click at [370, 256] on input "**********" at bounding box center [354, 263] width 125 height 30
type input "**********"
click at [1000, 32] on button "Sauvegarder" at bounding box center [987, 34] width 101 height 30
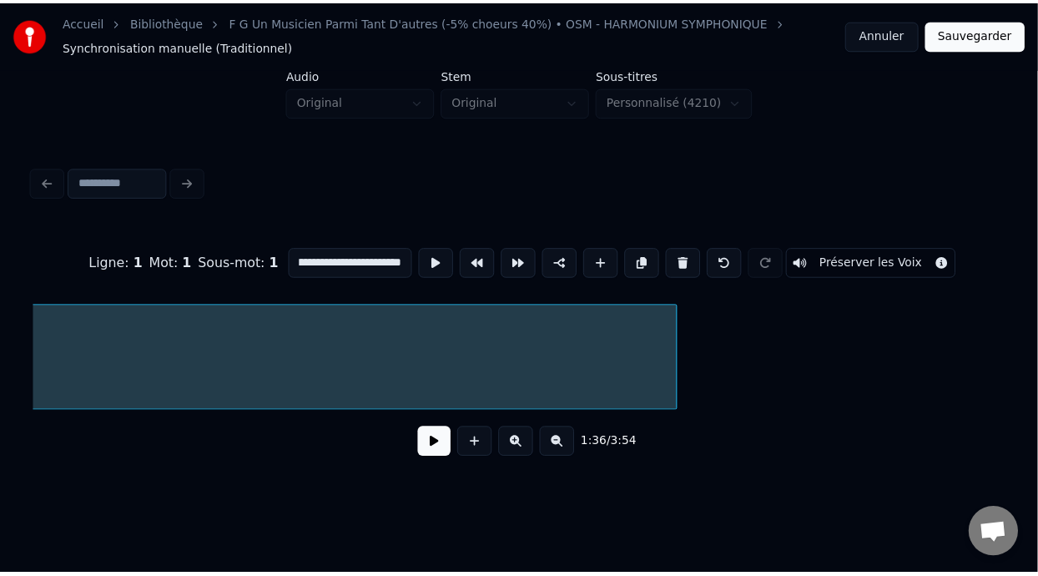
scroll to position [0, 0]
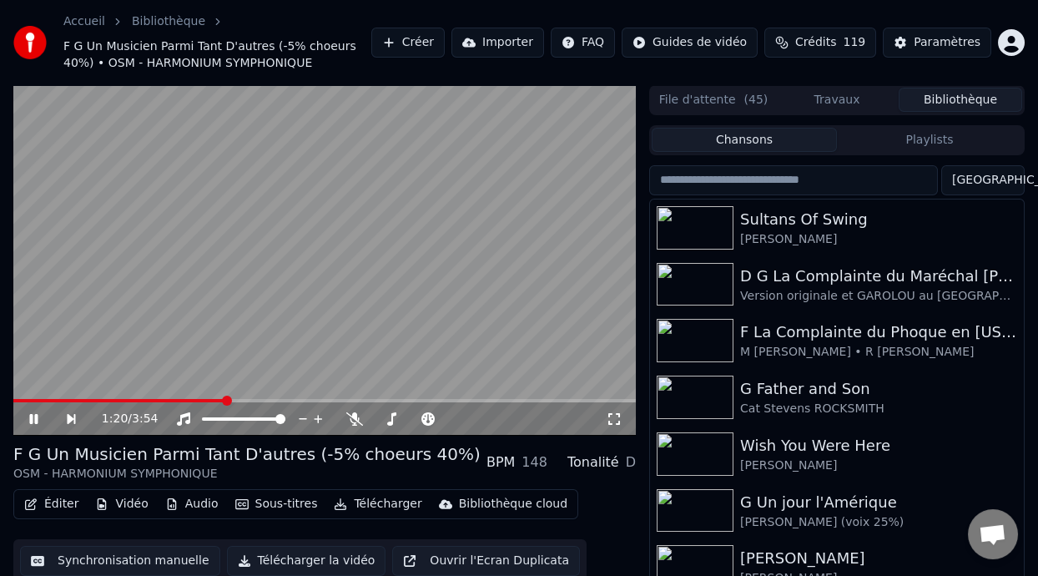
click at [224, 399] on span at bounding box center [227, 401] width 10 height 10
click at [617, 417] on icon at bounding box center [614, 418] width 17 height 13
